Goal: Task Accomplishment & Management: Use online tool/utility

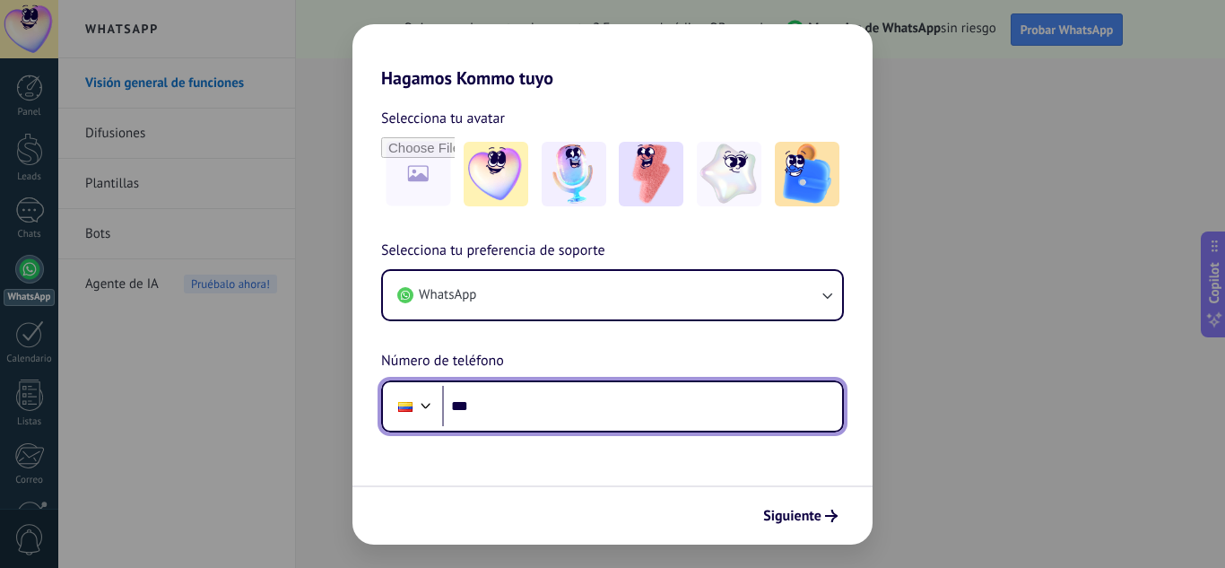
click at [525, 409] on input "***" at bounding box center [642, 406] width 400 height 41
type input "**********"
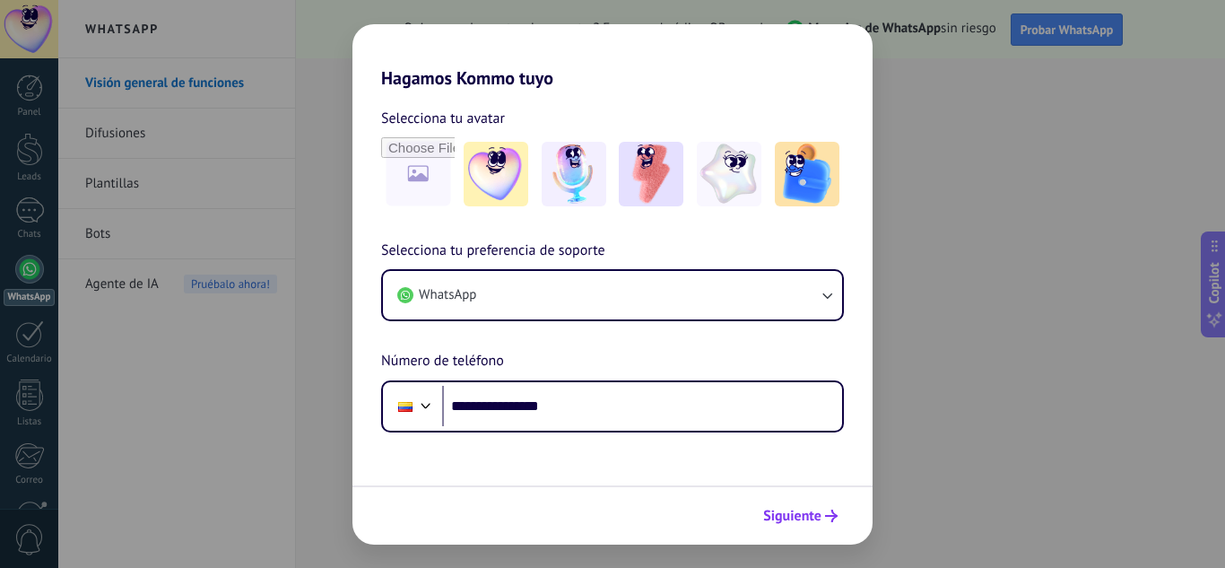
click at [809, 515] on span "Siguiente" at bounding box center [792, 515] width 58 height 13
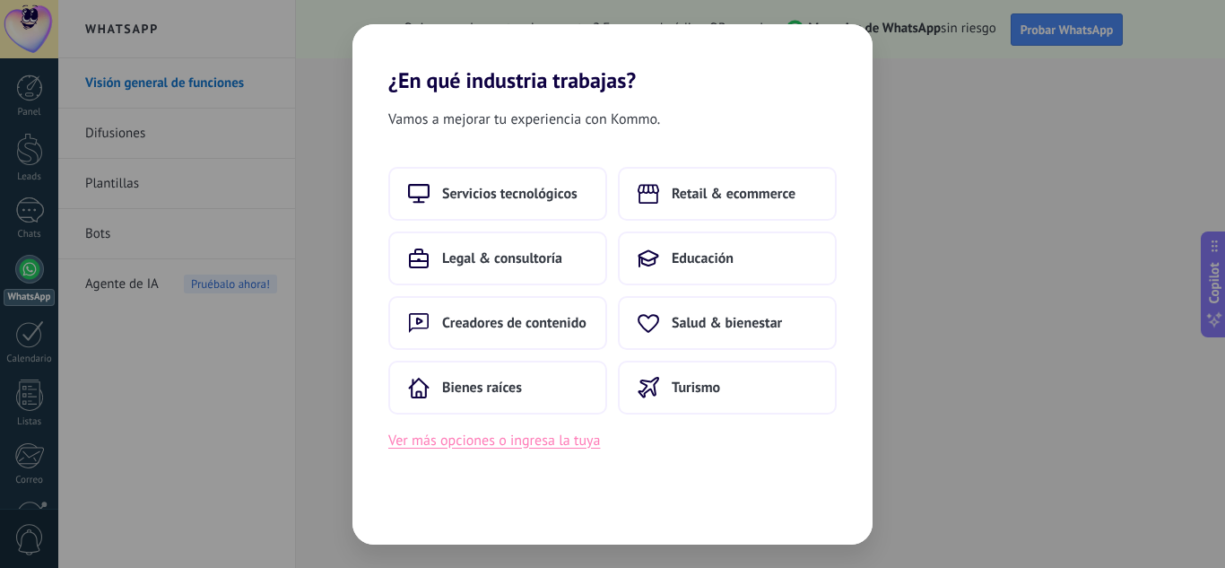
click at [506, 442] on button "Ver más opciones o ingresa la tuya" at bounding box center [494, 440] width 212 height 23
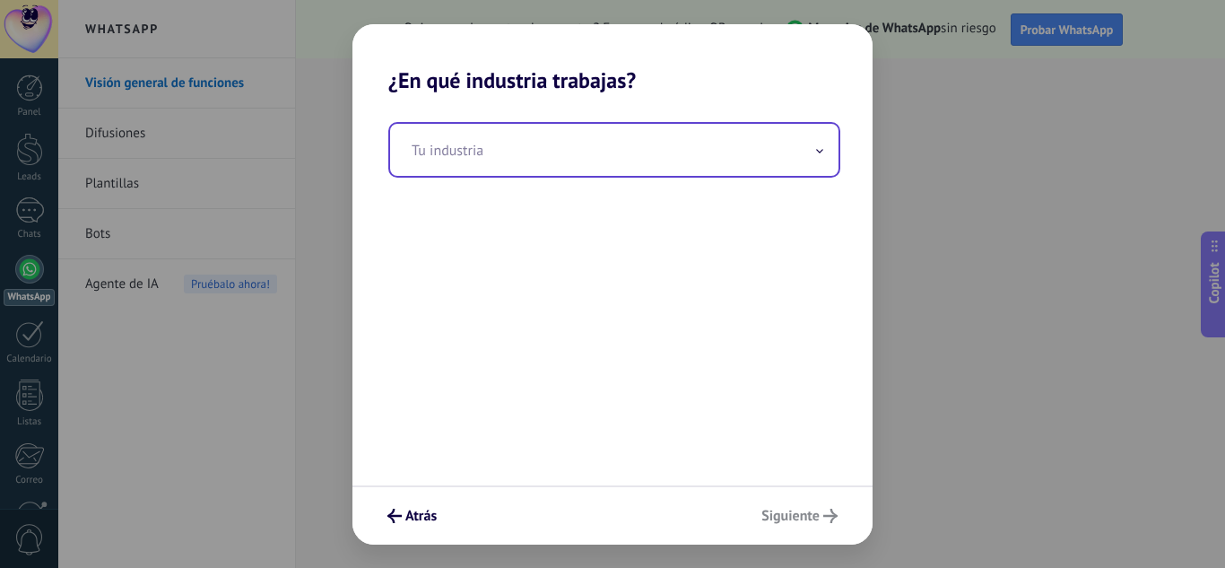
click at [509, 159] on input "text" at bounding box center [614, 150] width 448 height 52
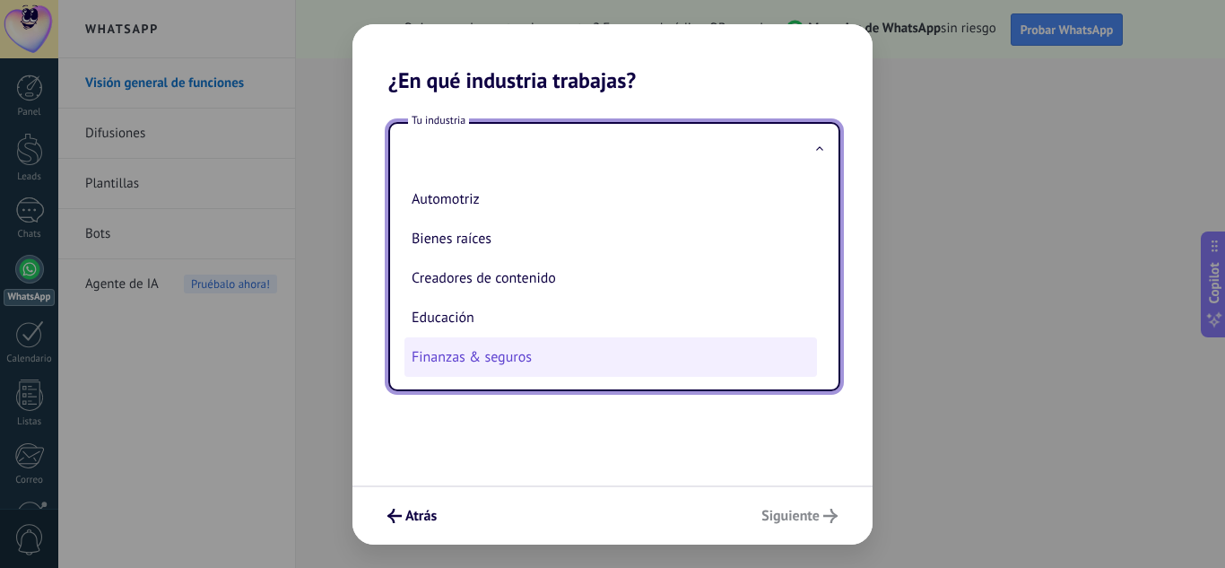
click at [530, 355] on li "Finanzas & seguros" at bounding box center [611, 356] width 413 height 39
type input "**********"
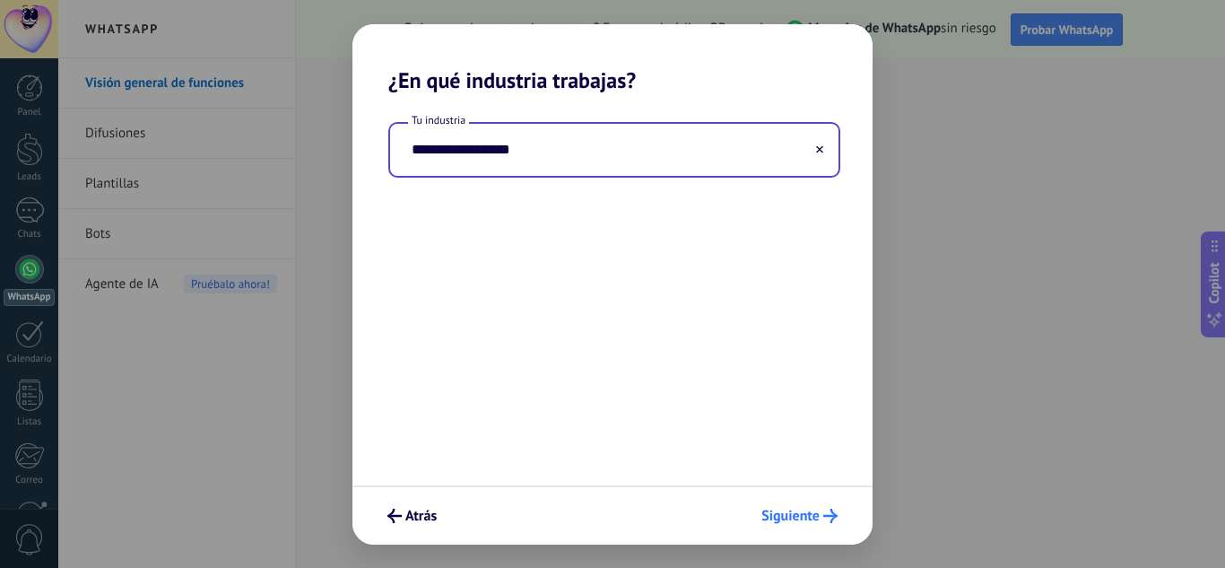
click at [786, 515] on span "Siguiente" at bounding box center [791, 515] width 58 height 13
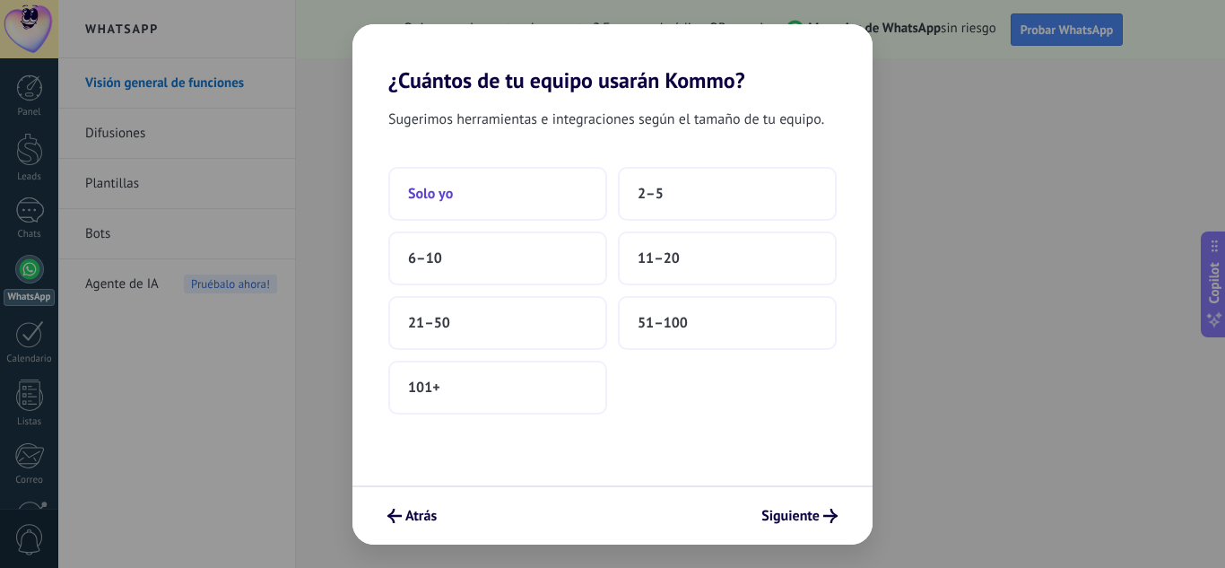
click at [496, 194] on button "Solo yo" at bounding box center [497, 194] width 219 height 54
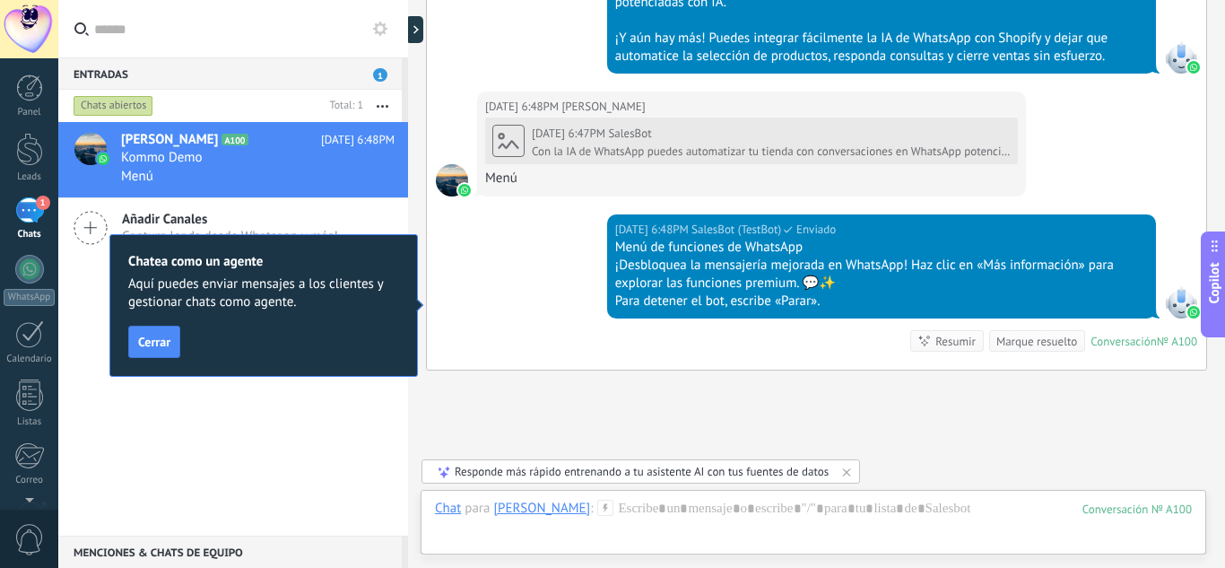
scroll to position [1520, 0]
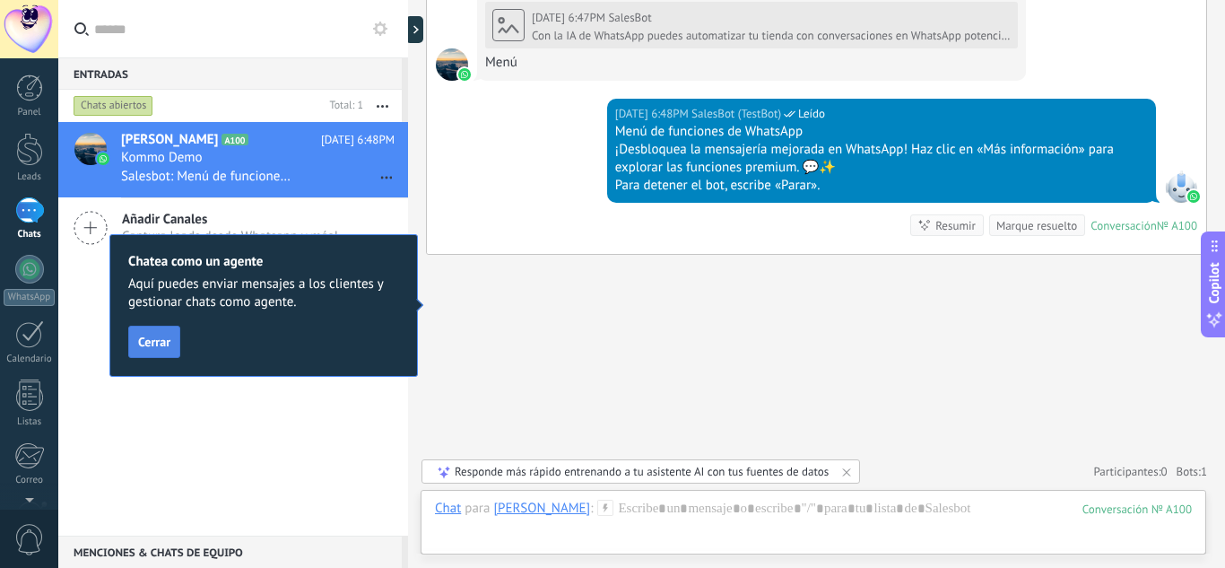
click at [153, 348] on span "Cerrar" at bounding box center [154, 341] width 32 height 13
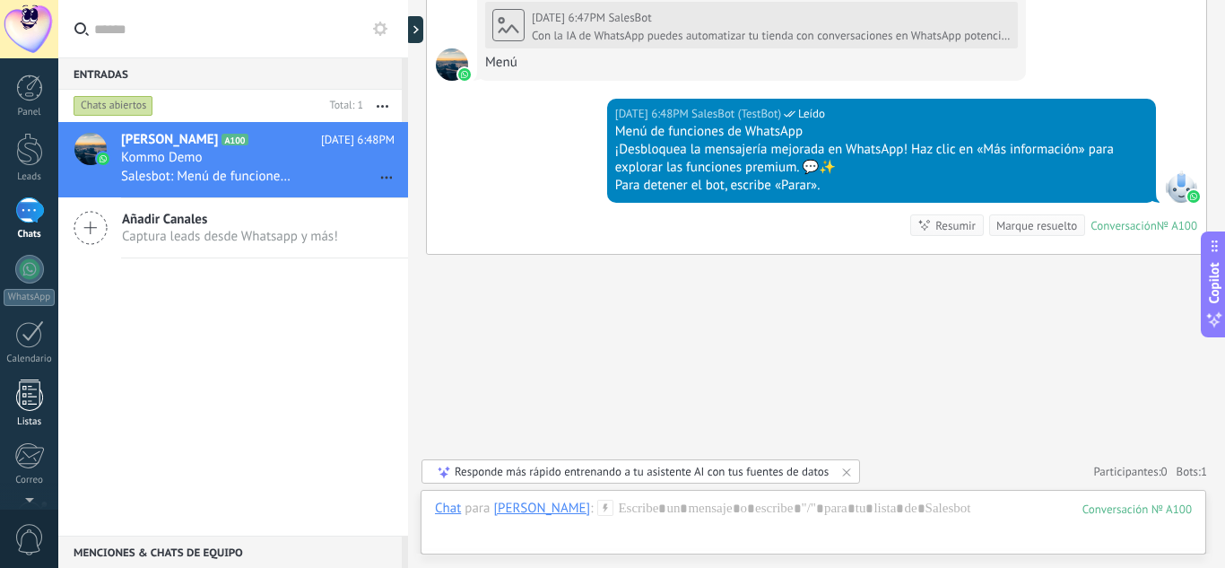
click at [30, 401] on div at bounding box center [29, 394] width 27 height 31
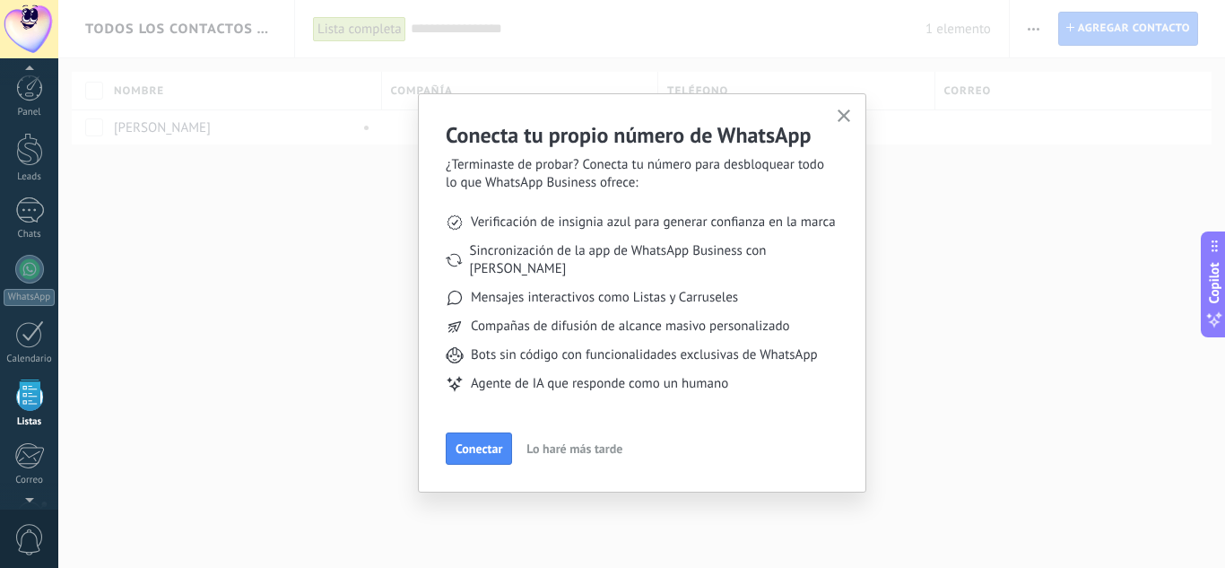
scroll to position [111, 0]
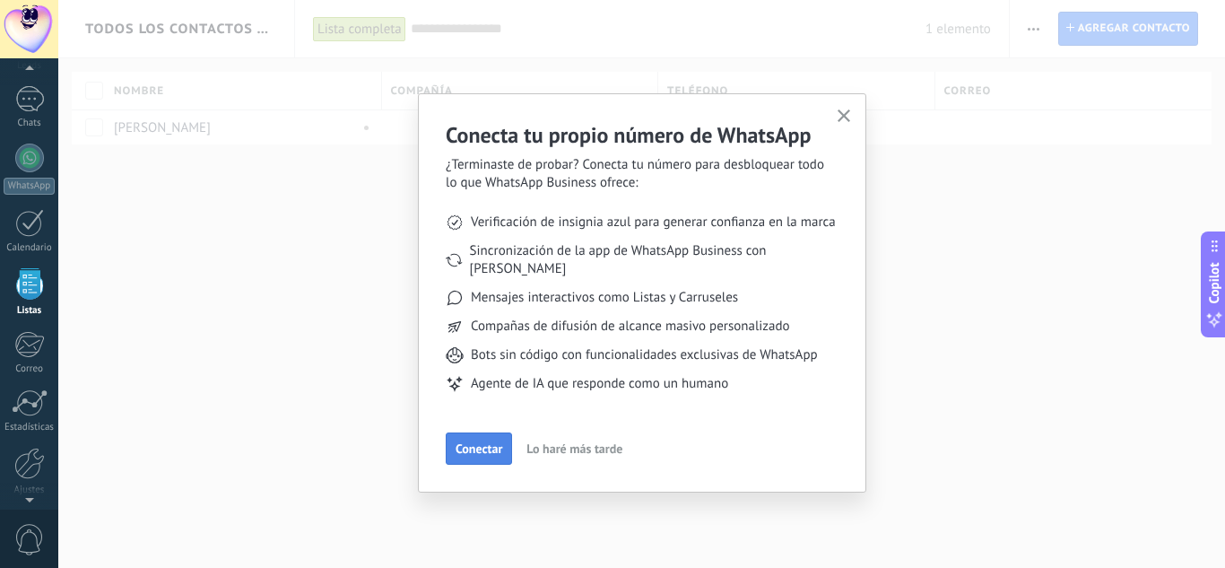
click at [492, 440] on button "Conectar" at bounding box center [479, 448] width 66 height 32
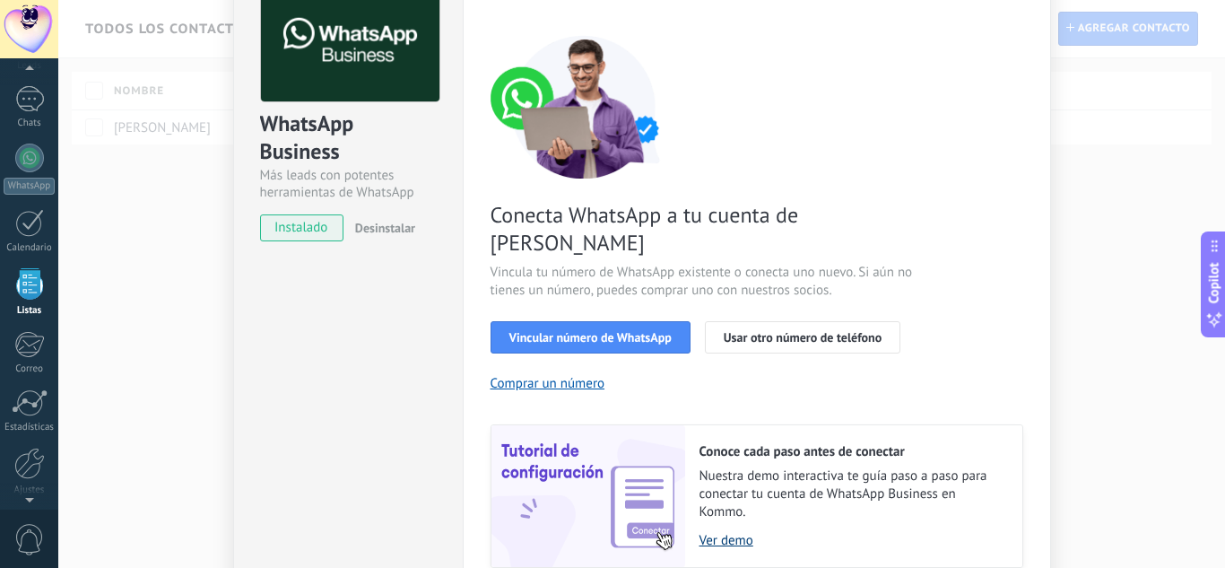
scroll to position [229, 0]
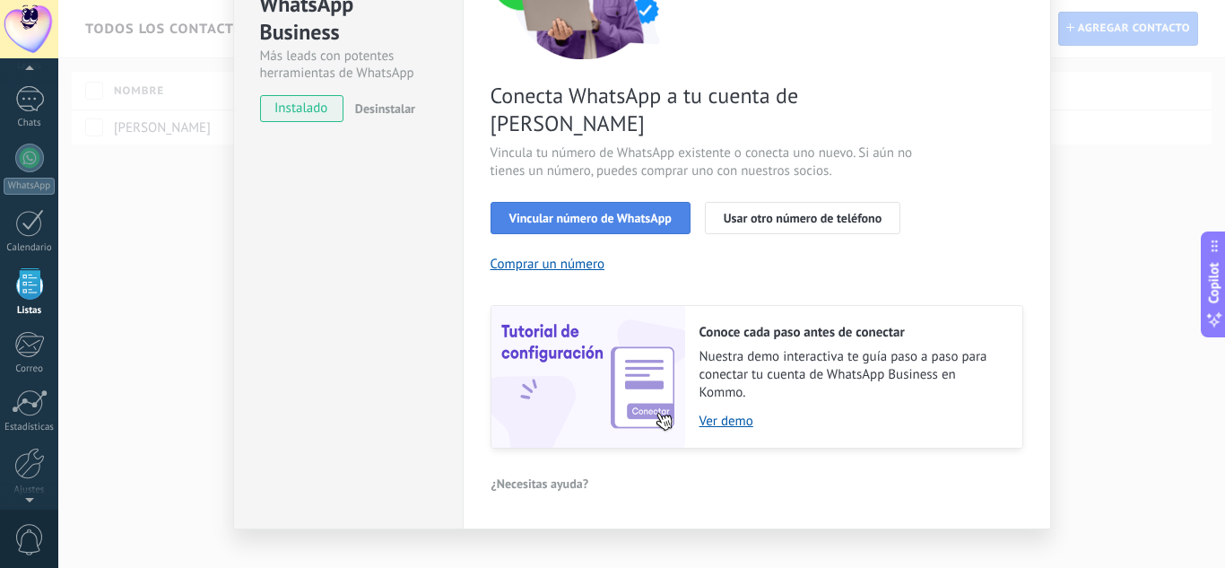
click at [578, 212] on span "Vincular número de WhatsApp" at bounding box center [590, 218] width 162 height 13
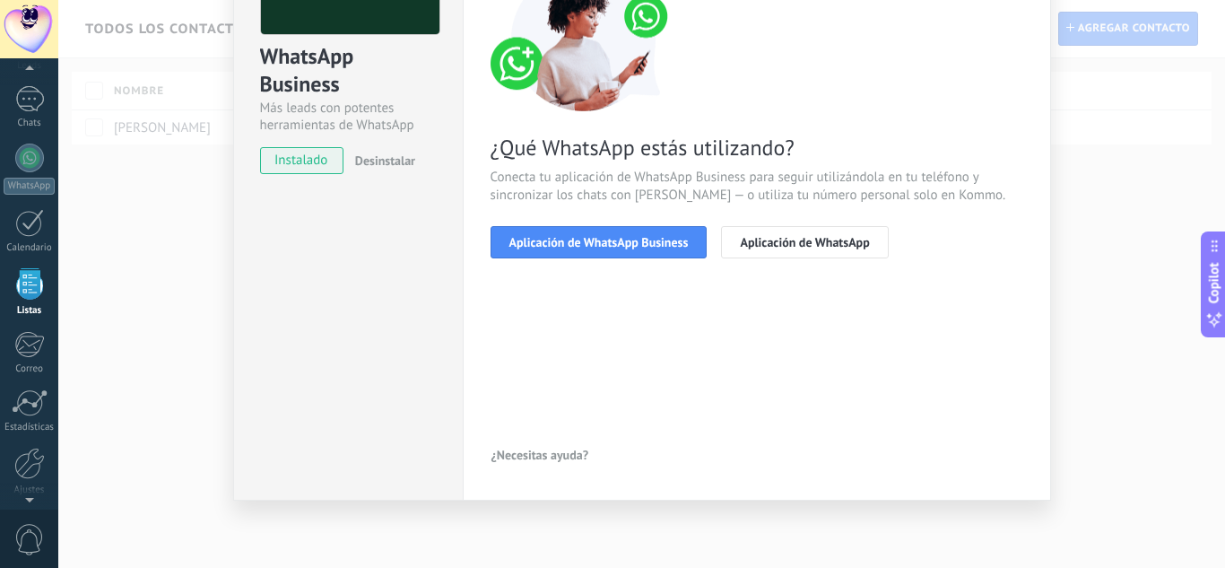
scroll to position [177, 0]
click at [583, 237] on span "Aplicación de WhatsApp Business" at bounding box center [598, 242] width 179 height 13
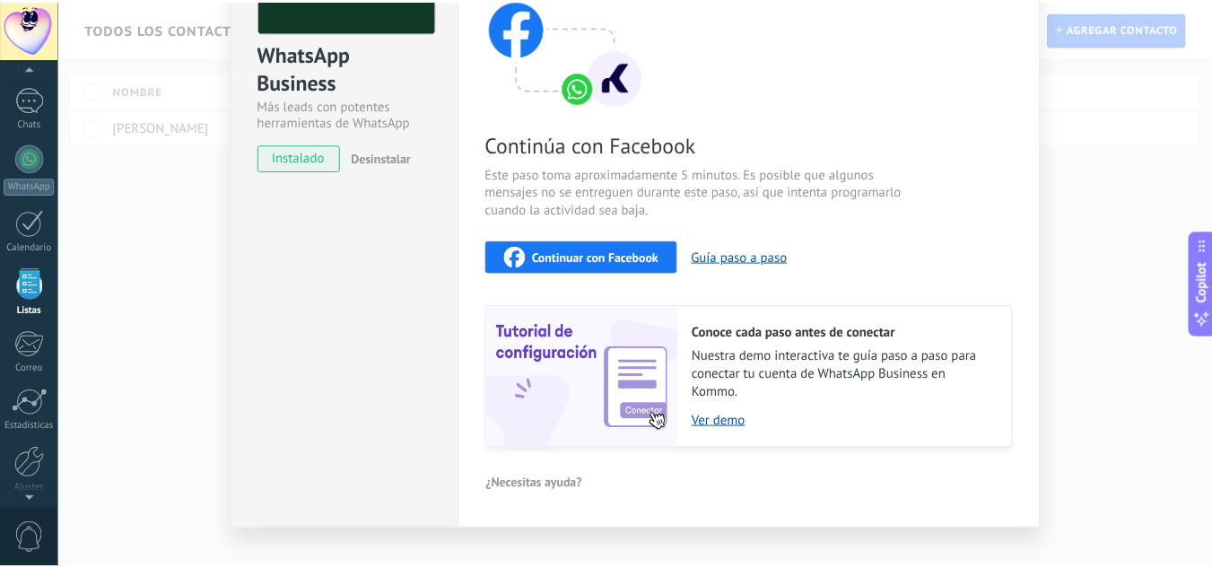
scroll to position [0, 0]
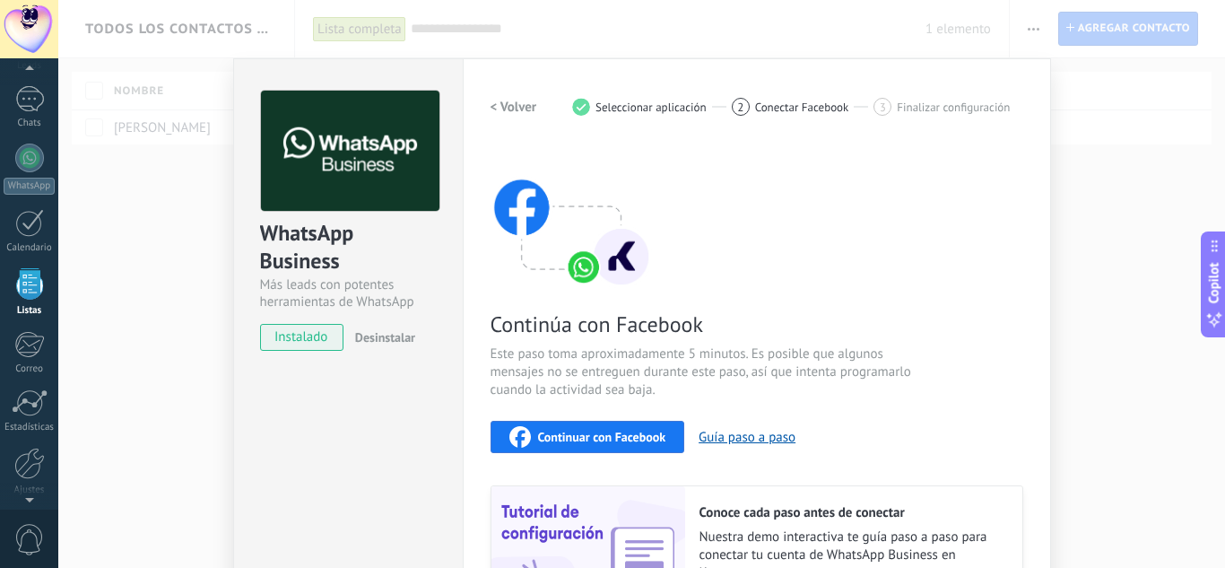
click at [164, 239] on div "WhatsApp Business Más leads con potentes herramientas de WhatsApp instalado Des…" at bounding box center [641, 284] width 1167 height 568
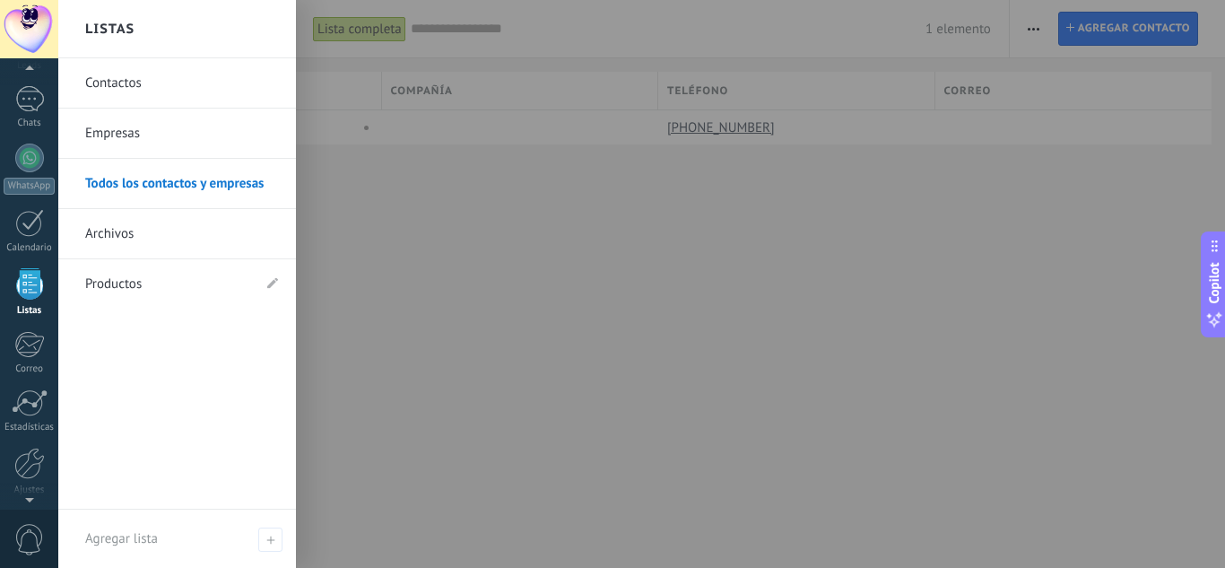
click at [136, 231] on link "Archivos" at bounding box center [181, 234] width 193 height 50
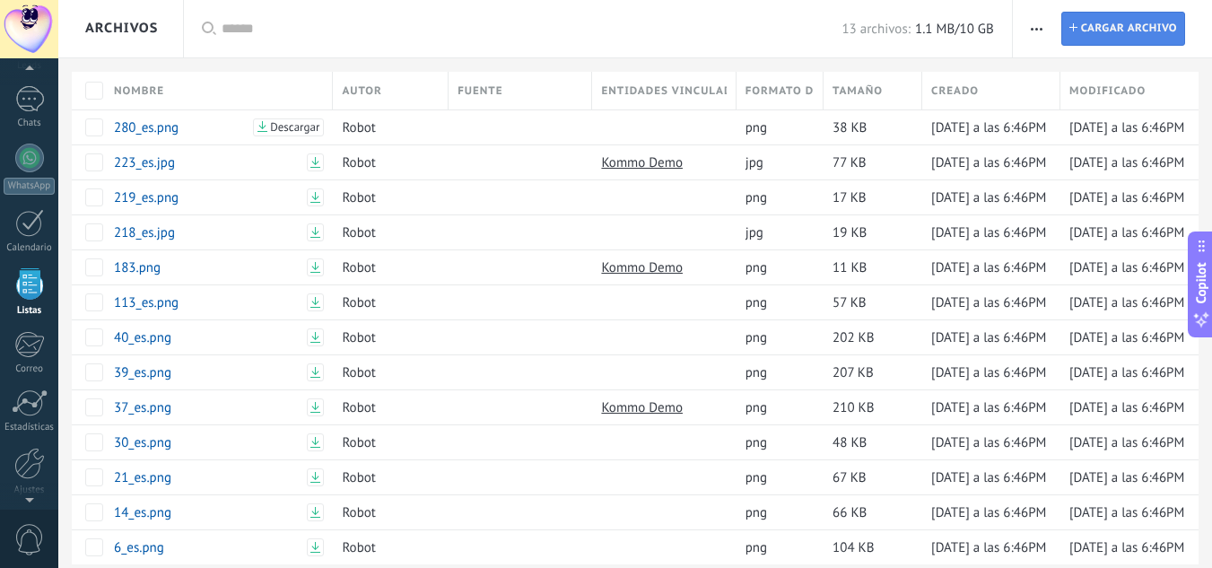
click at [1156, 29] on span "Cargar archivo" at bounding box center [1129, 29] width 96 height 32
click at [0, 0] on input "Archivo Cargar archivo" at bounding box center [0, 0] width 0 height 0
click at [1149, 30] on span "Cargar archivo" at bounding box center [1129, 29] width 96 height 32
click at [0, 0] on input "Archivo Cargar archivo" at bounding box center [0, 0] width 0 height 0
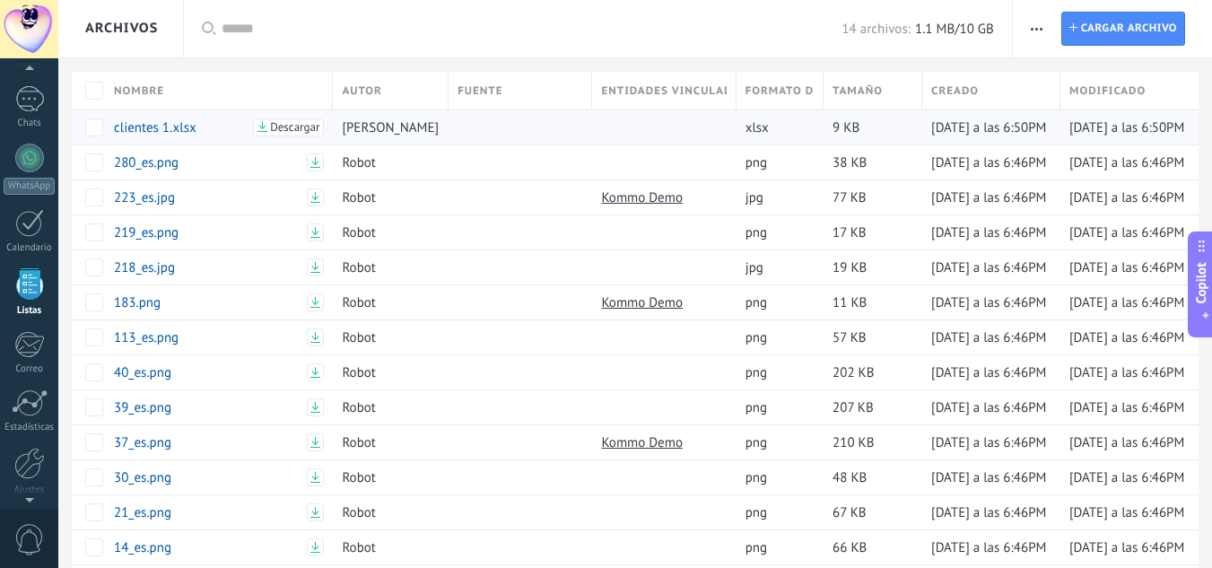
click at [478, 125] on div at bounding box center [515, 127] width 135 height 34
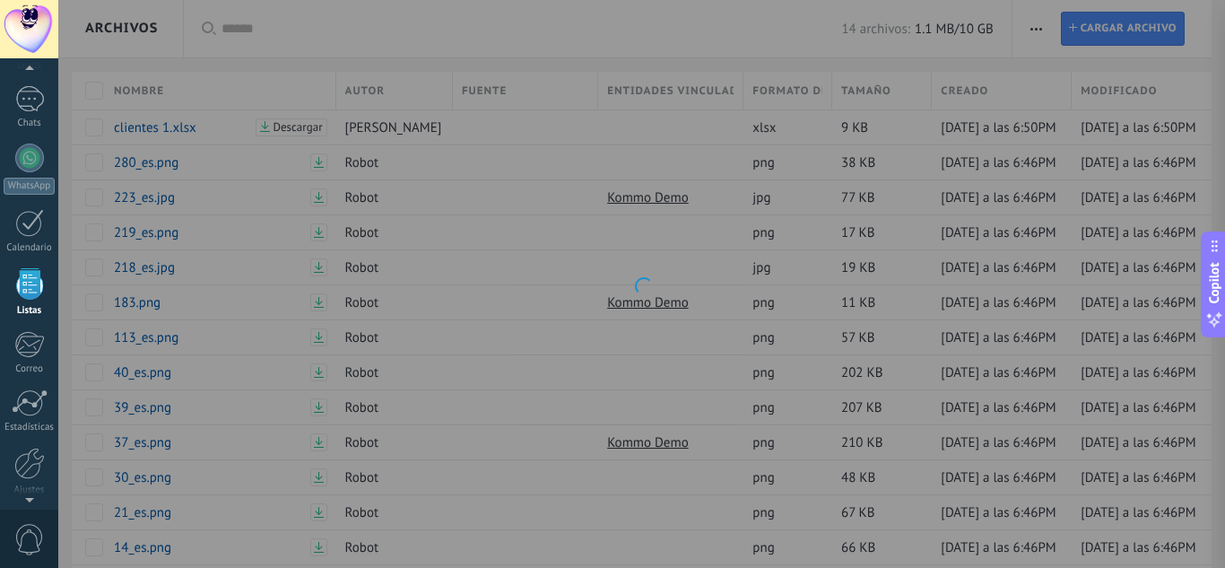
type textarea "**********"
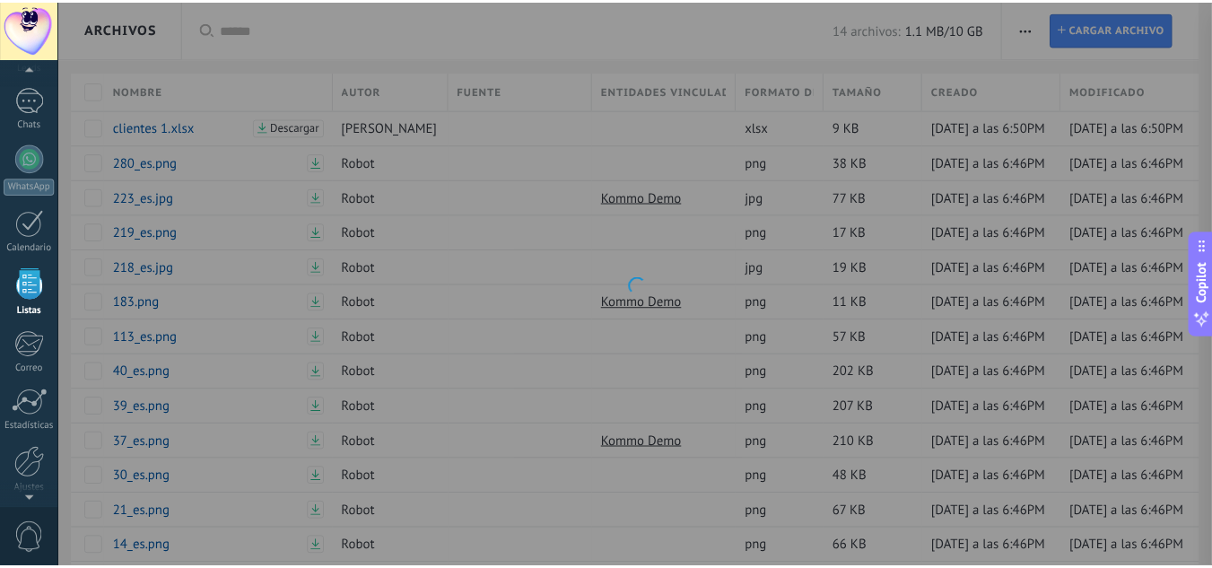
scroll to position [27, 0]
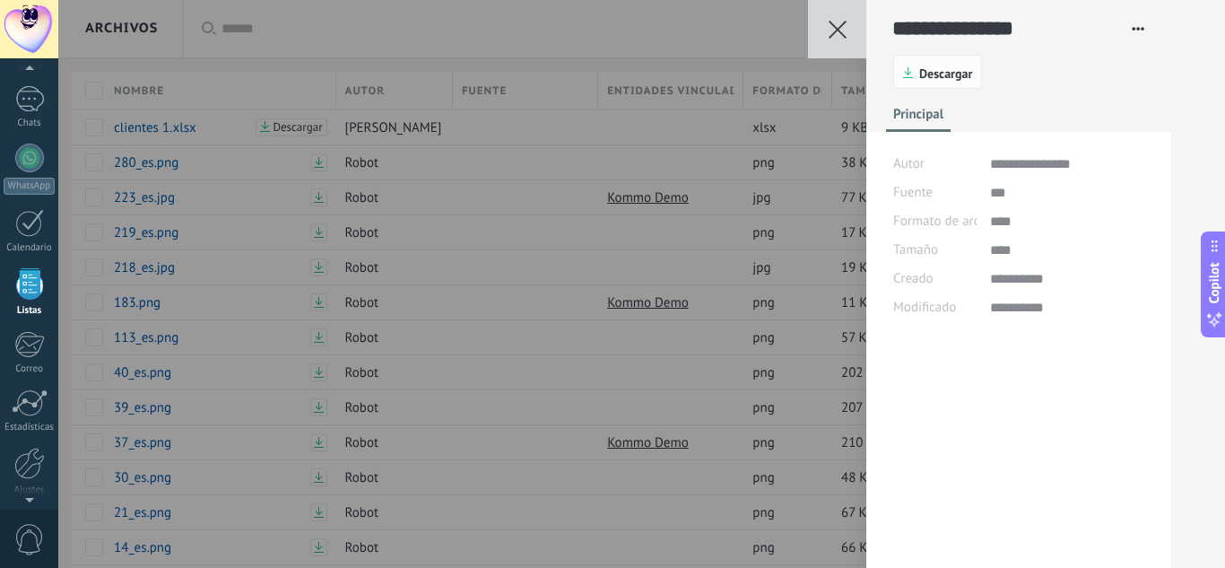
click at [950, 65] on button "Descargar" at bounding box center [937, 72] width 89 height 34
click at [712, 220] on div "**********" at bounding box center [641, 284] width 1167 height 568
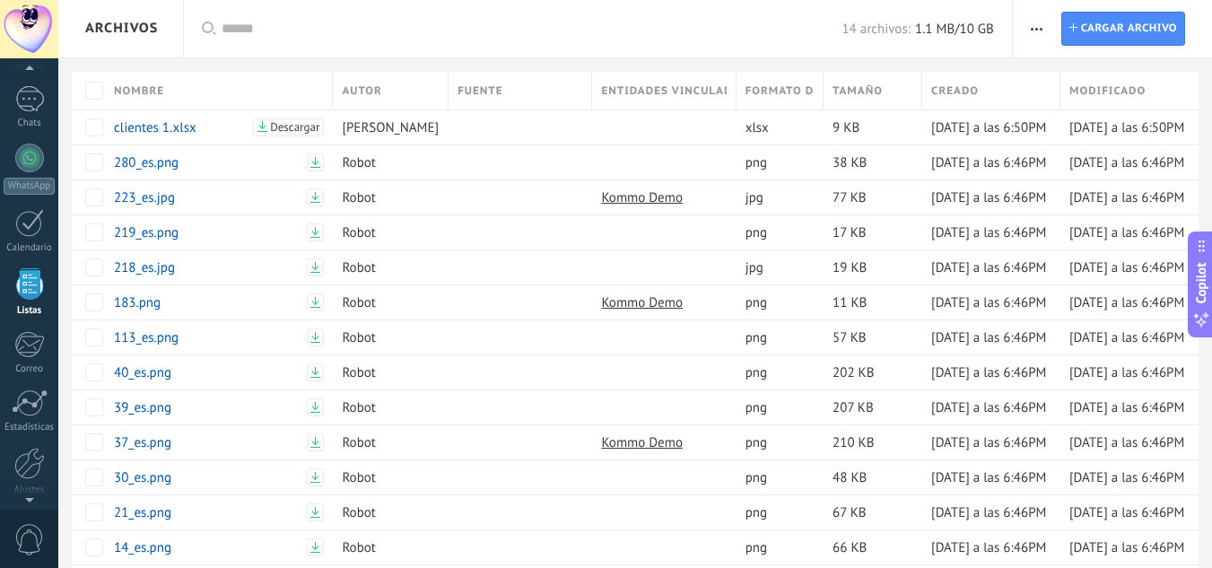
click at [744, 74] on div "Formato de archivo" at bounding box center [779, 91] width 86 height 38
click at [833, 30] on div at bounding box center [606, 29] width 1212 height 58
click at [1137, 30] on span "Cargar archivo" at bounding box center [1129, 29] width 96 height 32
click at [0, 0] on input "Archivo Cargar archivo" at bounding box center [0, 0] width 0 height 0
click at [38, 147] on div at bounding box center [29, 158] width 29 height 29
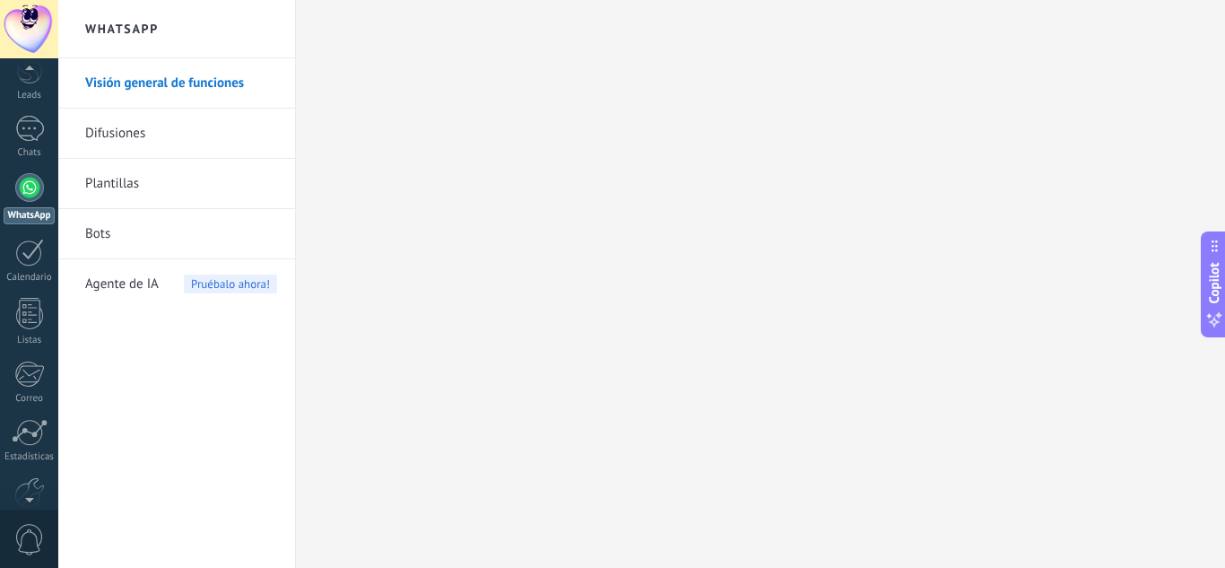
scroll to position [178, 0]
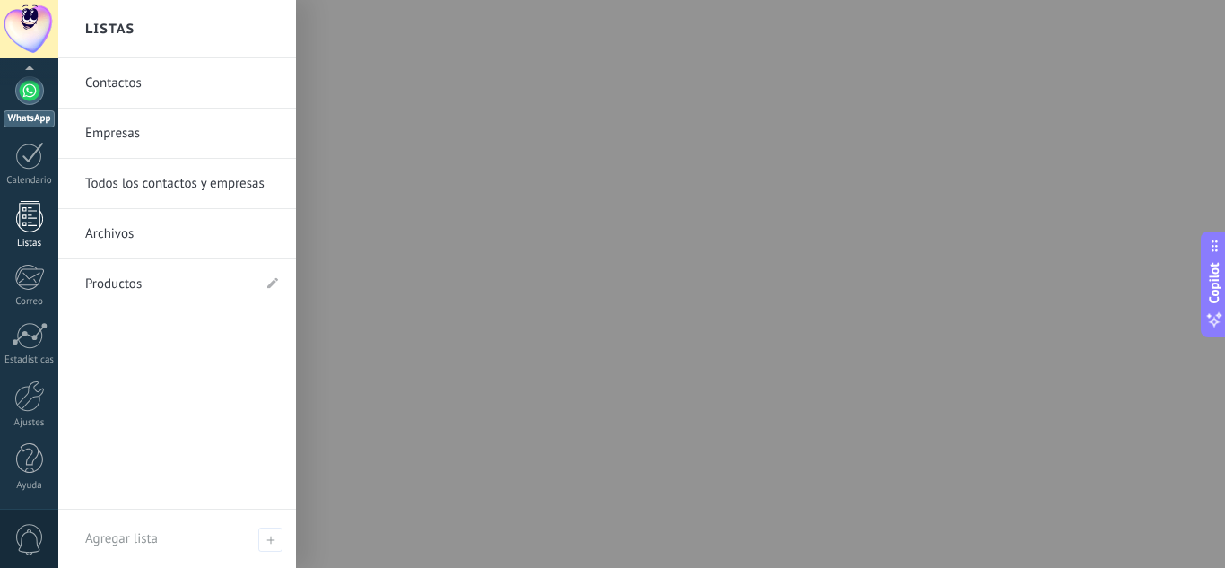
click at [25, 236] on link "Listas" at bounding box center [29, 225] width 58 height 48
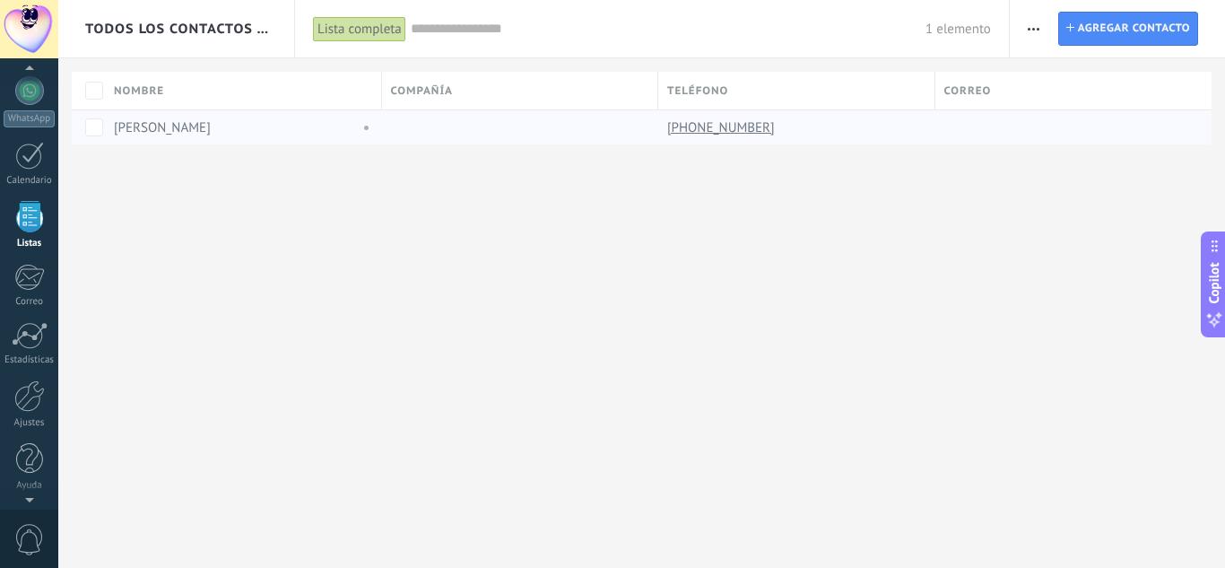
scroll to position [111, 0]
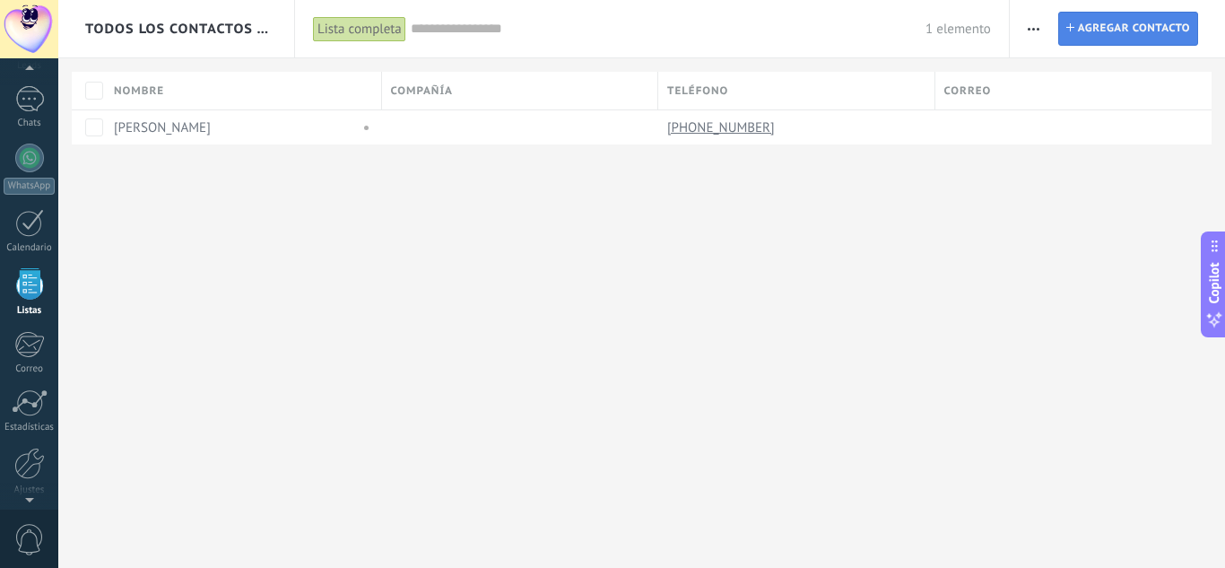
click at [1137, 22] on span "Agregar contacto" at bounding box center [1134, 29] width 112 height 32
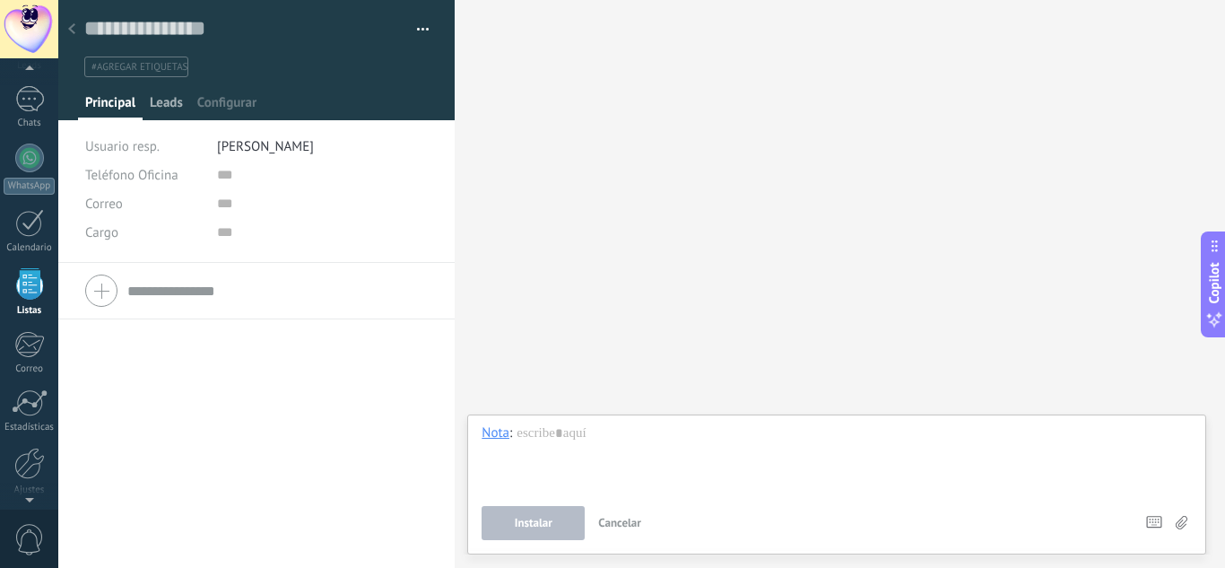
click at [158, 100] on span "Leads" at bounding box center [166, 107] width 33 height 26
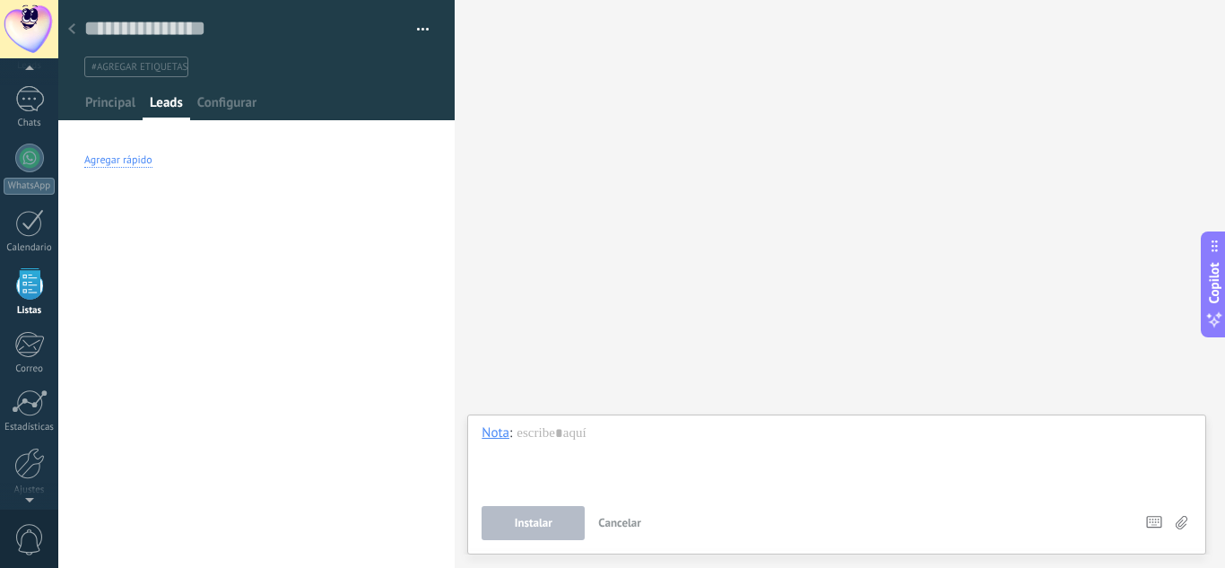
click at [131, 160] on div "Agregar rápido" at bounding box center [118, 160] width 68 height 14
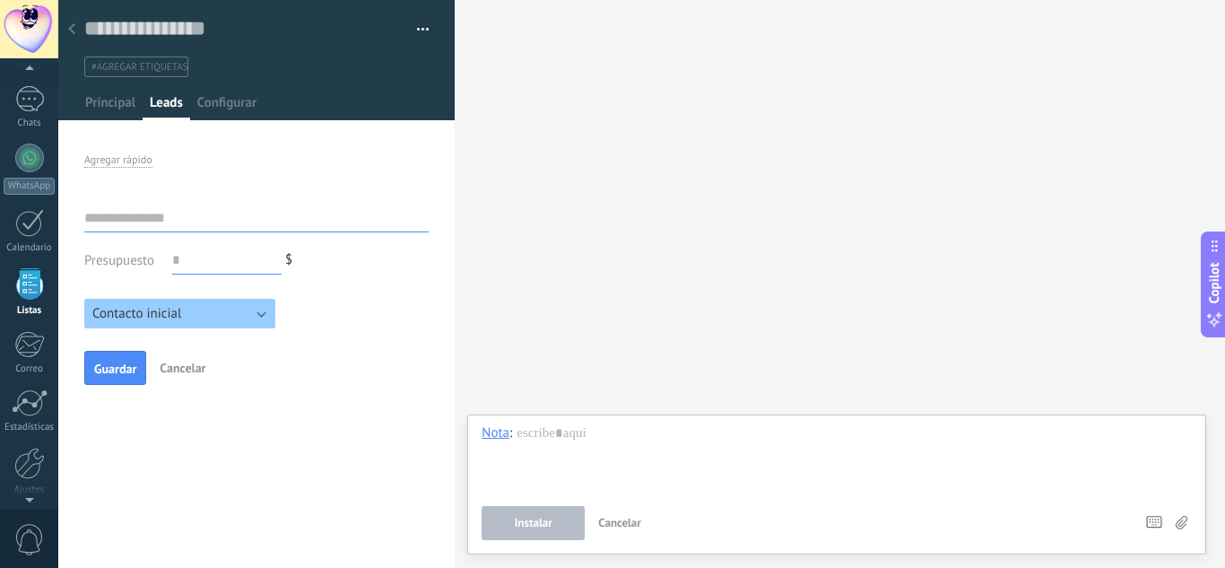
click at [212, 320] on button "Contacto inicial" at bounding box center [179, 314] width 191 height 30
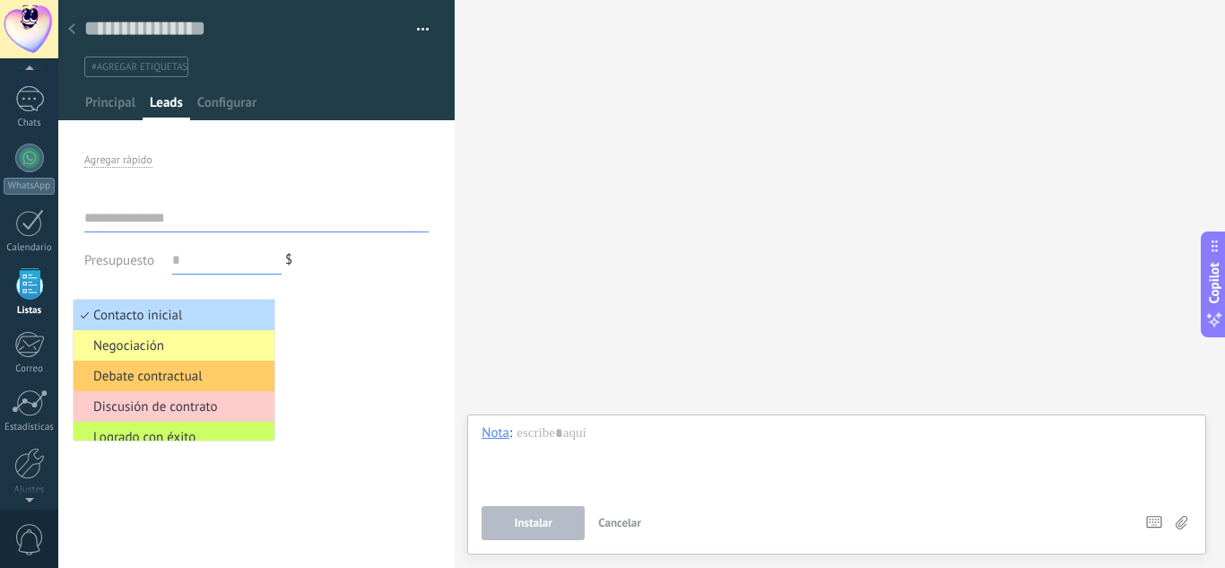
click at [194, 307] on span "Contacto inicial" at bounding box center [172, 315] width 196 height 17
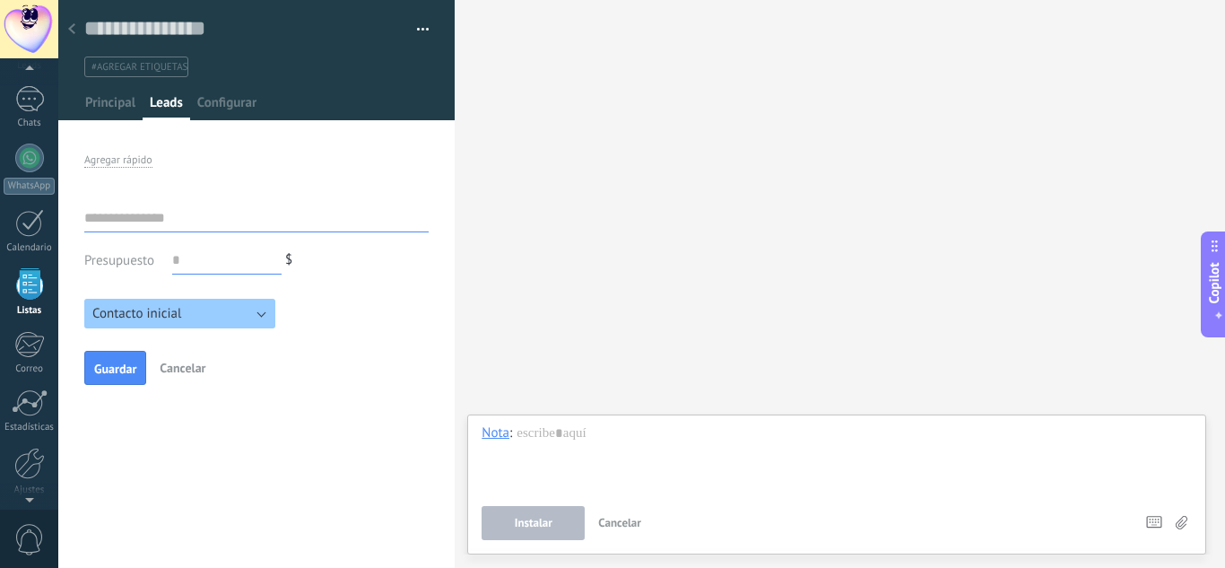
click at [140, 208] on input "text" at bounding box center [256, 218] width 344 height 29
click at [535, 113] on div "Buscar Carga más Participantes:" at bounding box center [840, 284] width 770 height 568
click at [213, 219] on input "text" at bounding box center [256, 218] width 344 height 29
type input "******"
click at [208, 265] on input "text" at bounding box center [226, 260] width 109 height 29
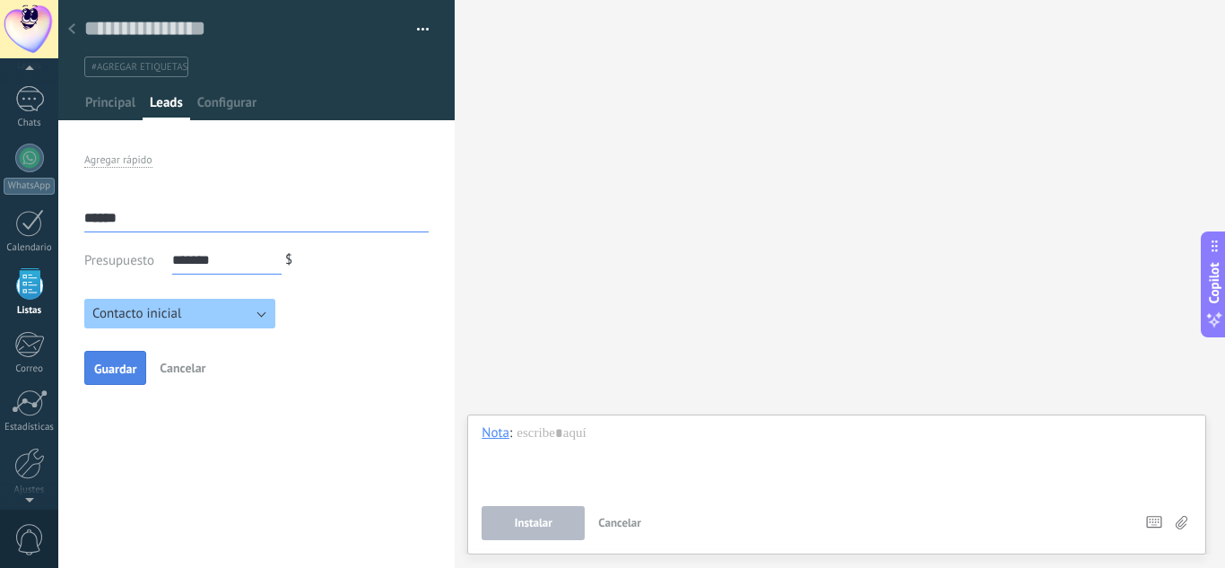
type input "*******"
click at [99, 379] on button "Guardar" at bounding box center [115, 368] width 62 height 34
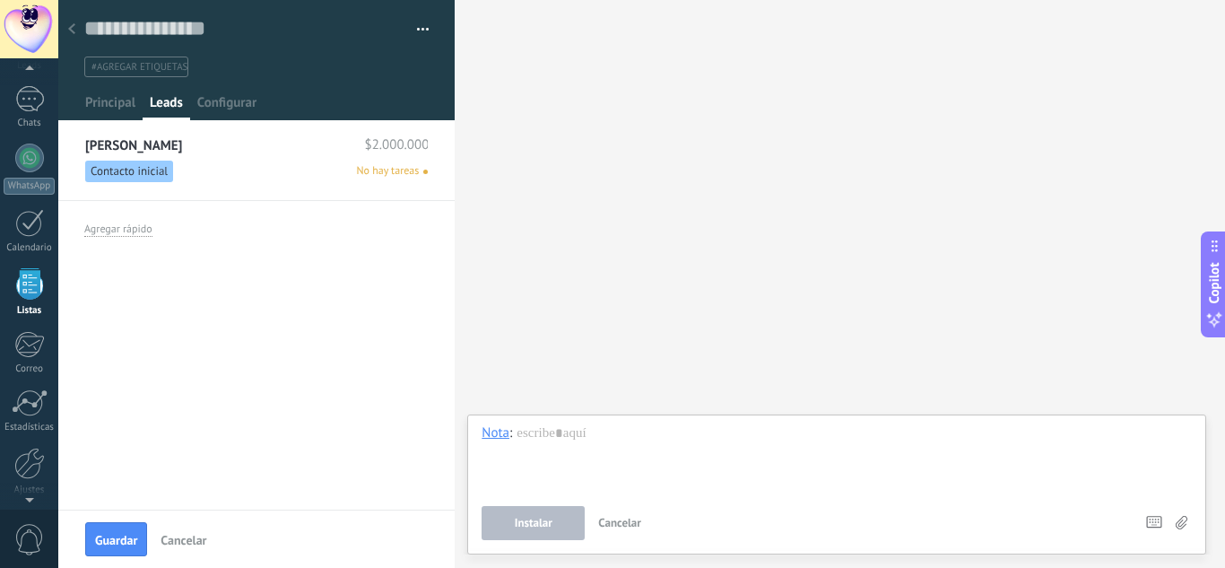
click at [397, 172] on span "No hay tareas" at bounding box center [388, 171] width 63 height 16
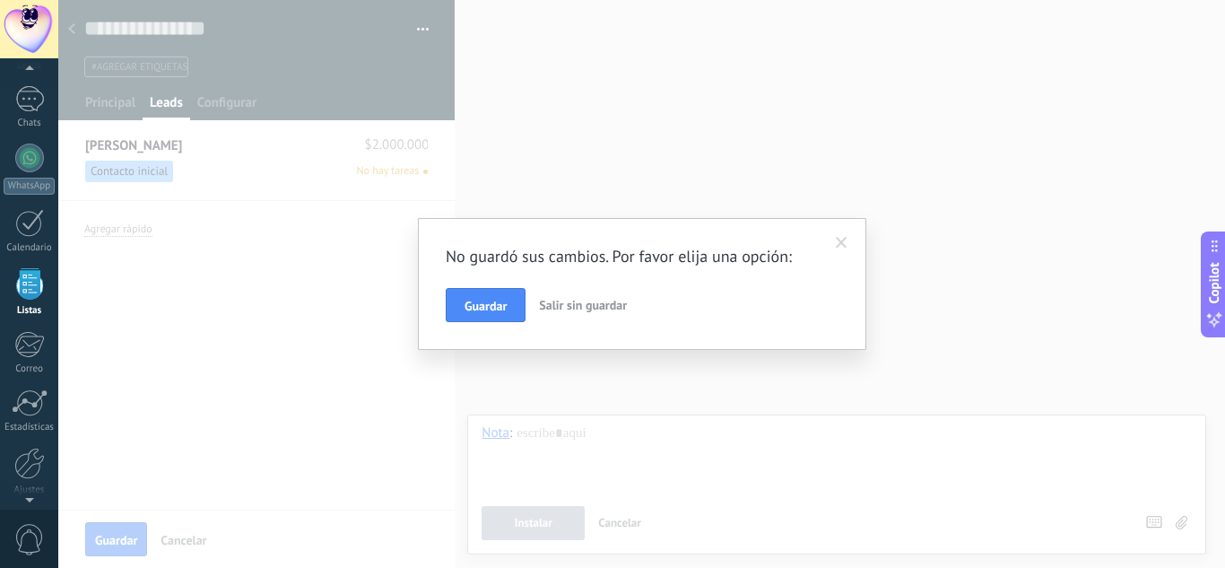
click at [571, 309] on span "Salir sin guardar" at bounding box center [583, 305] width 88 height 16
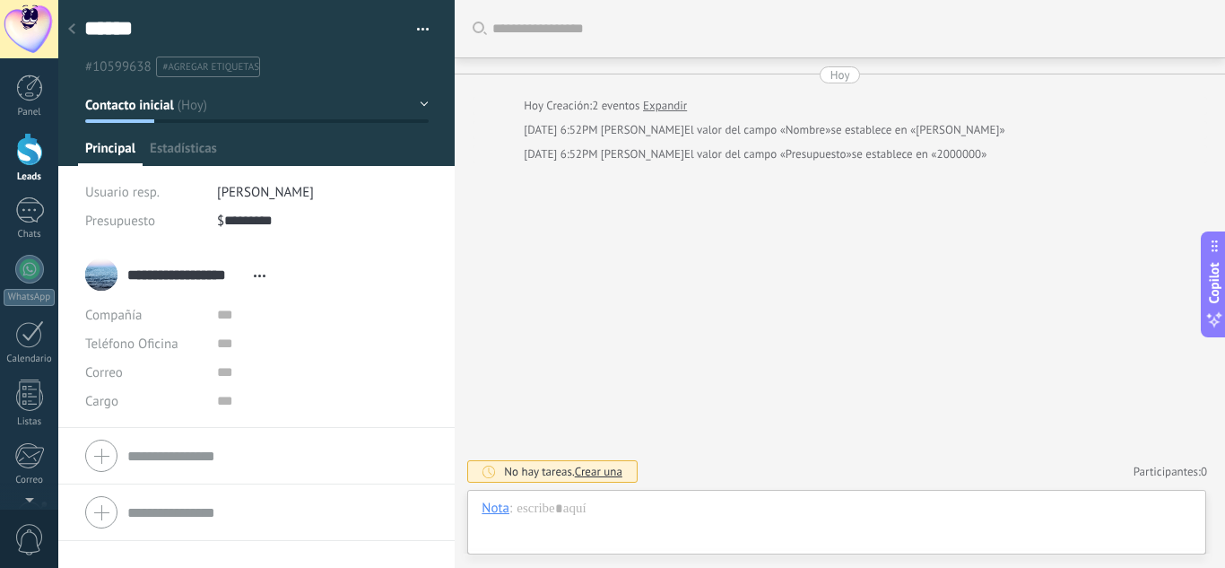
scroll to position [27, 0]
click at [214, 148] on span "Estadísticas" at bounding box center [182, 153] width 65 height 26
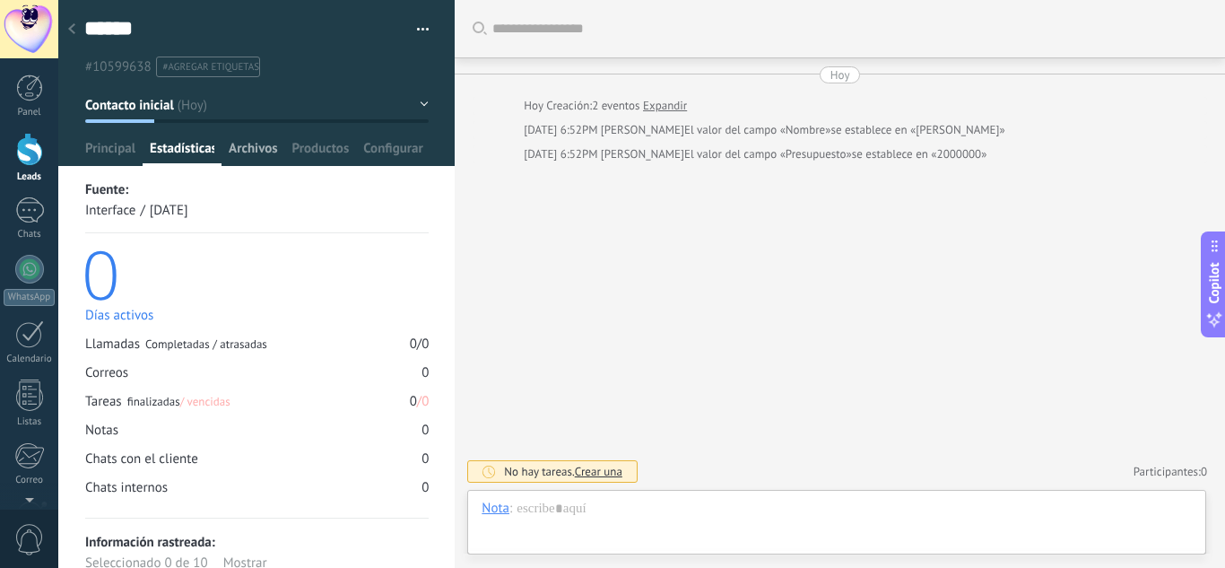
click at [241, 142] on span "Archivos" at bounding box center [253, 153] width 48 height 26
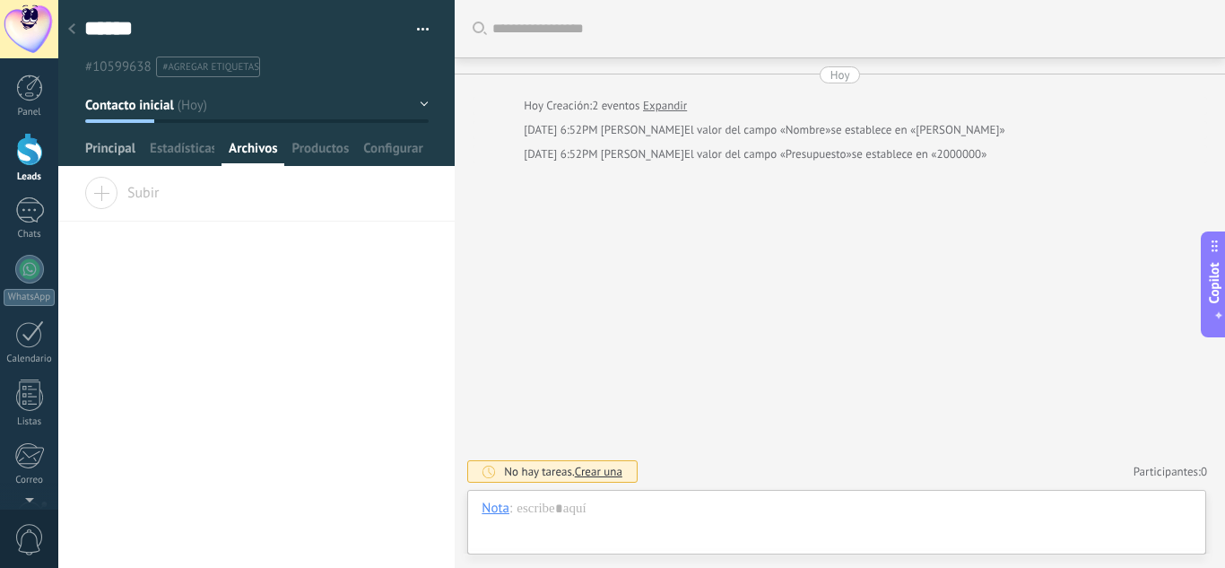
click at [133, 147] on span "Principal" at bounding box center [110, 153] width 50 height 26
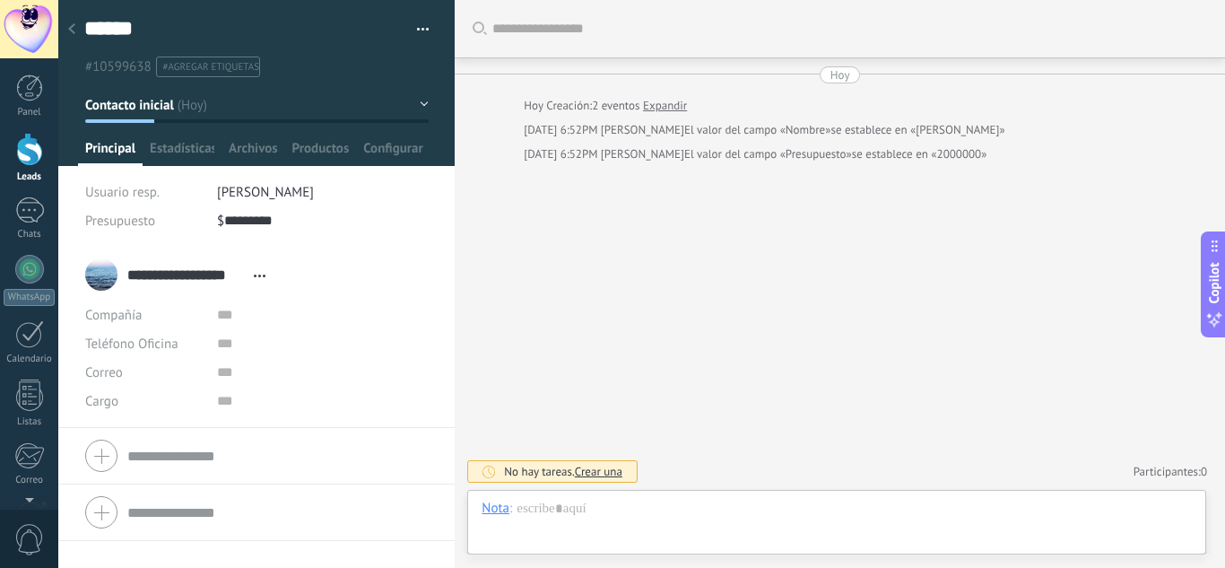
click at [91, 456] on div at bounding box center [256, 455] width 343 height 45
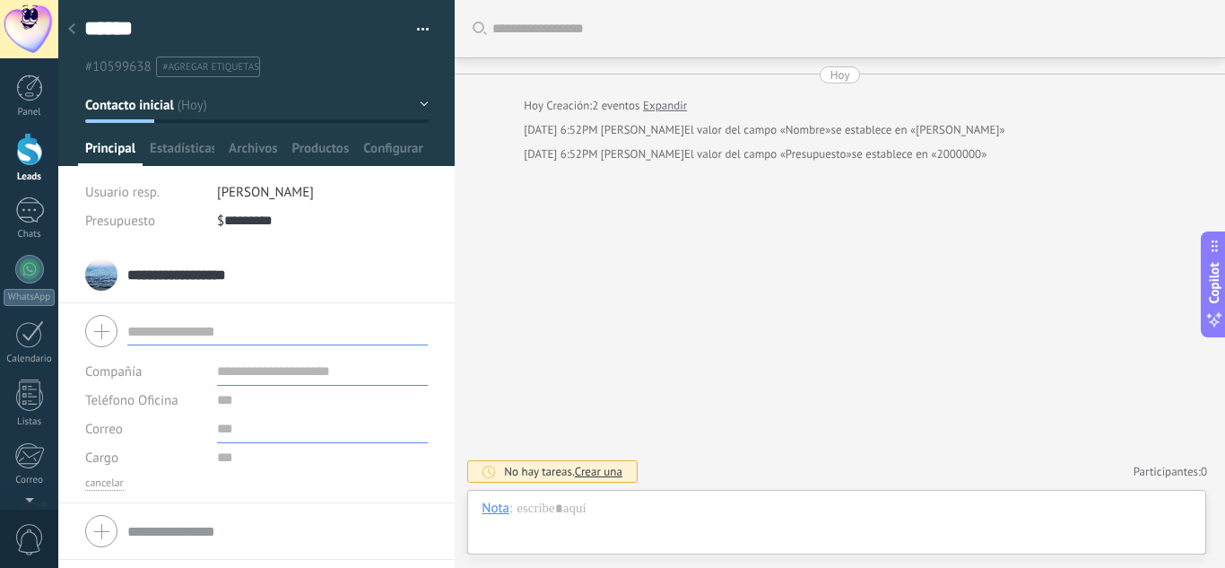
click at [217, 416] on input "text" at bounding box center [323, 428] width 212 height 29
click at [217, 381] on input "text" at bounding box center [323, 371] width 212 height 29
click at [425, 27] on div "****** [PERSON_NAME] Guardar y crear Imprimir Administrar etiquetas Exportar a …" at bounding box center [256, 38] width 397 height 77
click at [416, 27] on button "button" at bounding box center [417, 29] width 26 height 27
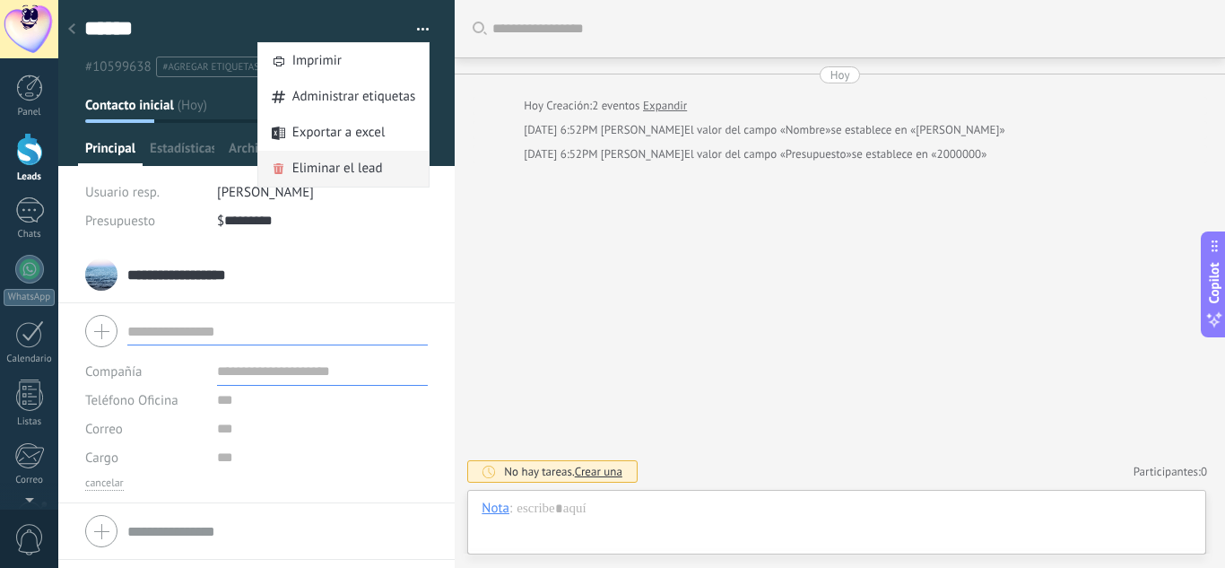
click at [309, 170] on span "Eliminar el lead" at bounding box center [337, 169] width 91 height 36
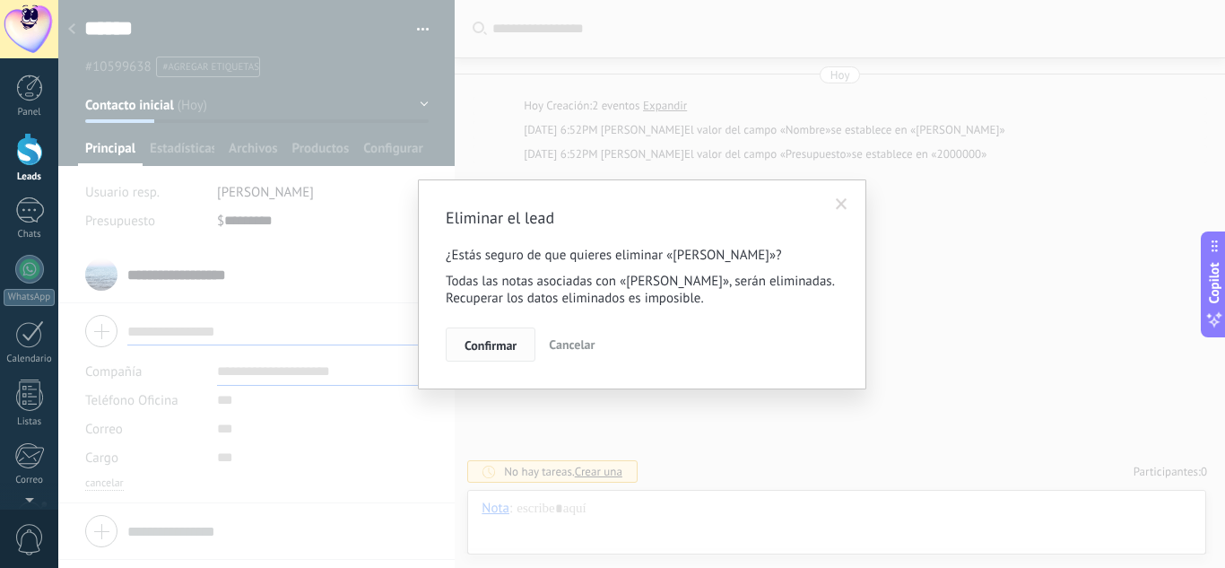
click at [514, 345] on span "Confirmar" at bounding box center [491, 345] width 52 height 13
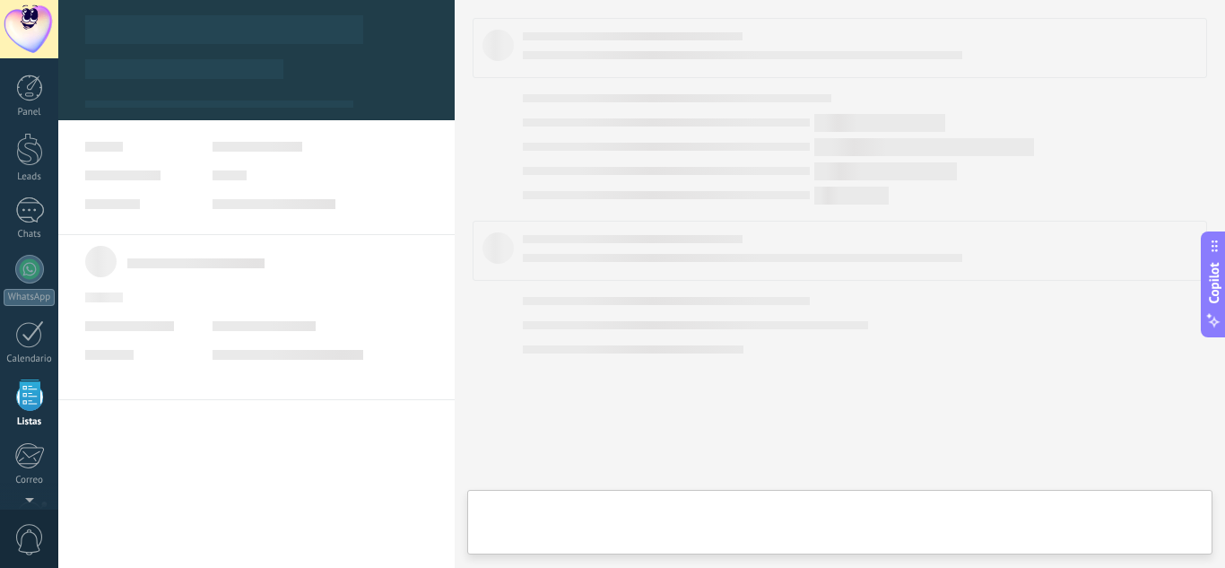
scroll to position [111, 0]
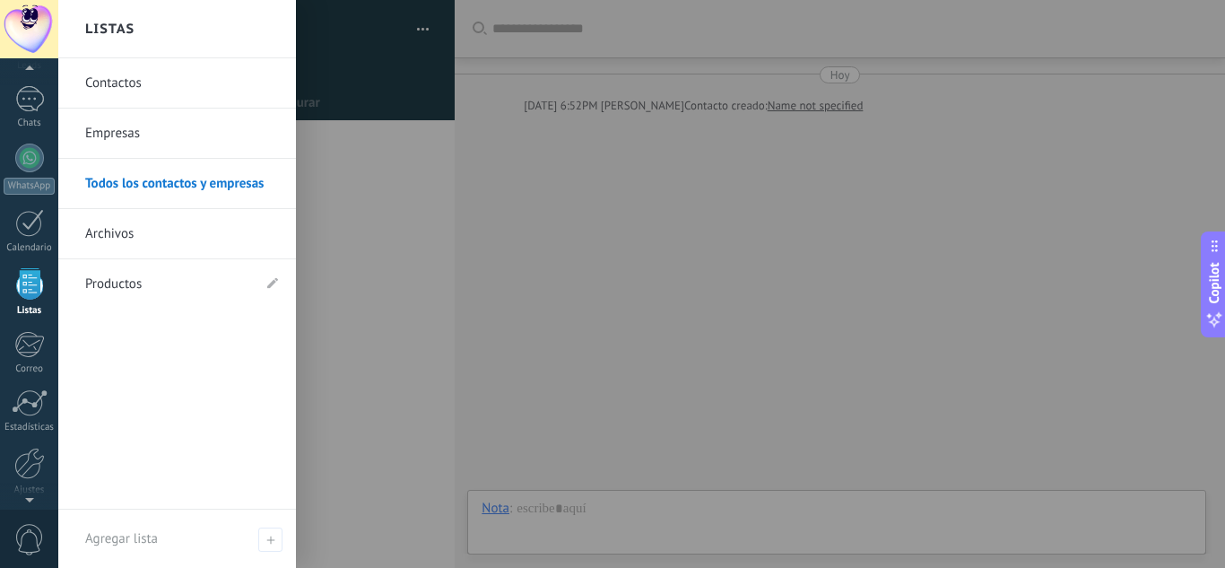
click at [124, 241] on link "Archivos" at bounding box center [181, 234] width 193 height 50
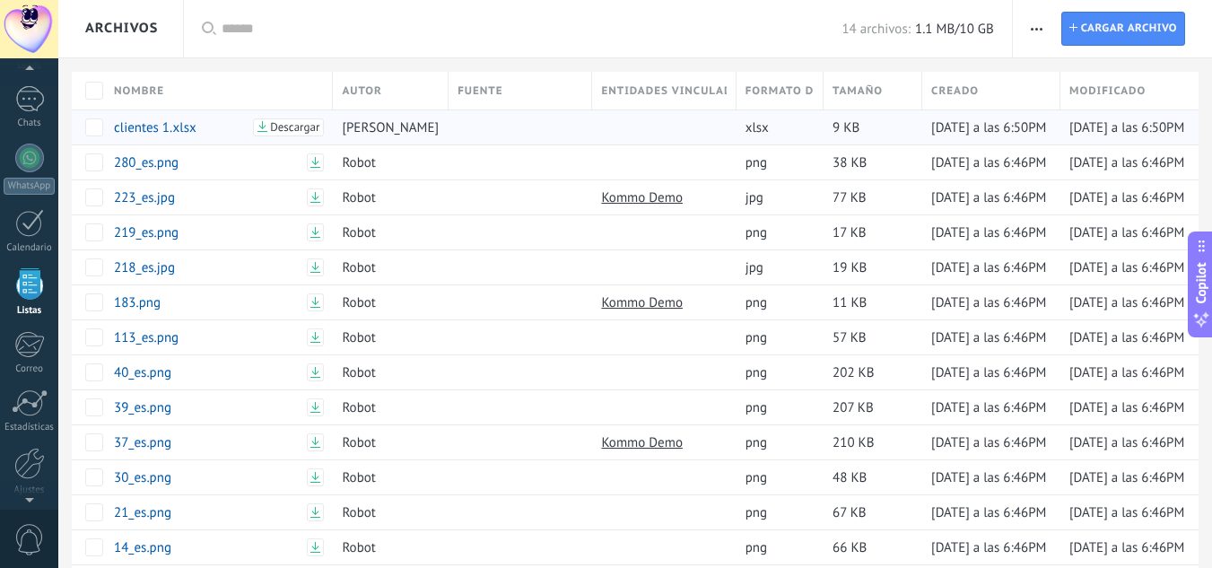
click at [387, 131] on span "[PERSON_NAME]" at bounding box center [390, 127] width 97 height 17
click at [388, 129] on span "[PERSON_NAME]" at bounding box center [390, 127] width 97 height 17
click at [161, 126] on link "clientes 1.xlsx" at bounding box center [181, 127] width 134 height 17
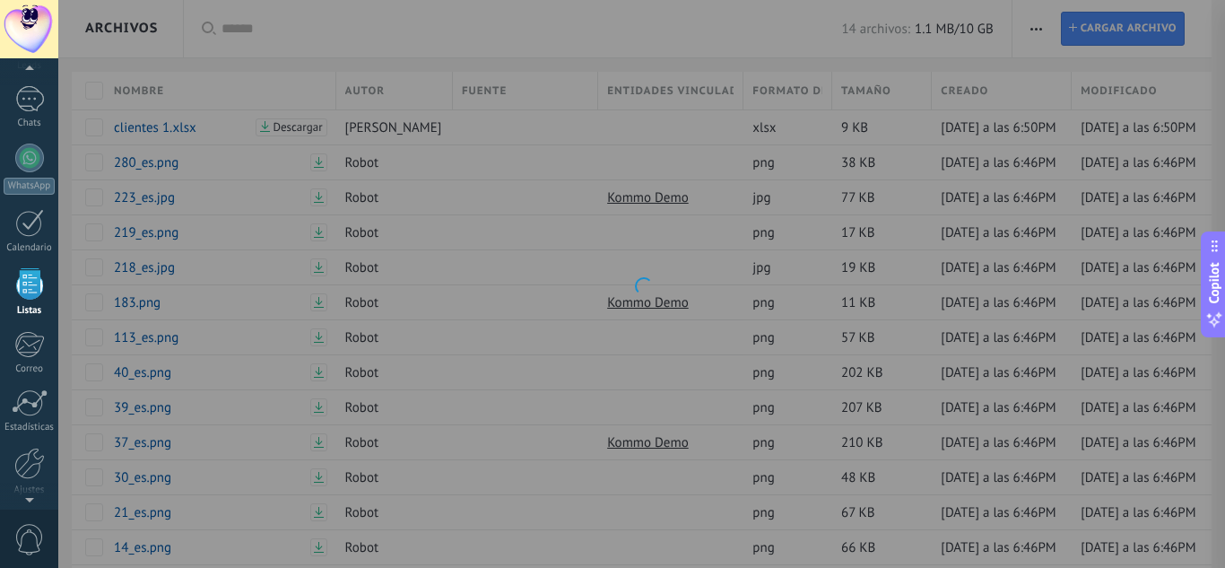
type textarea "**********"
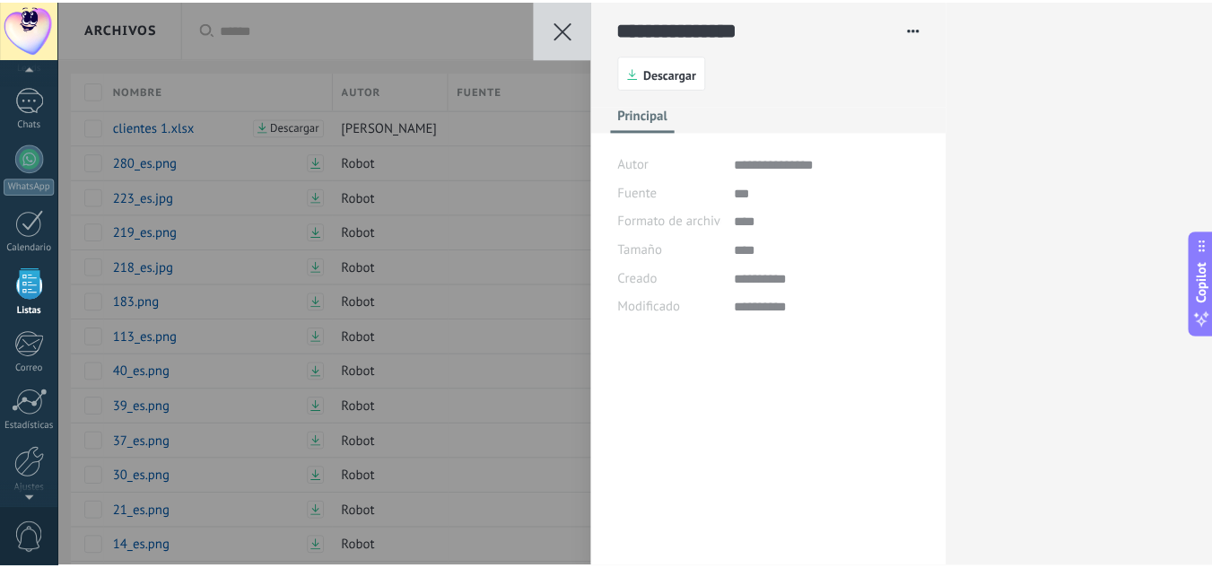
scroll to position [27, 0]
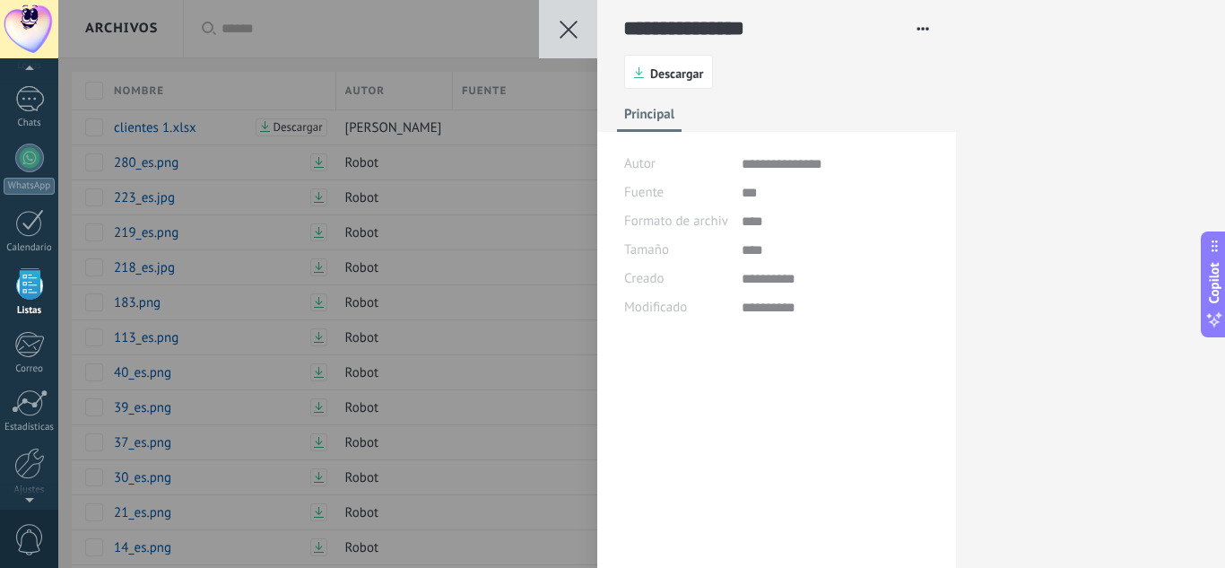
click at [225, 145] on div "**********" at bounding box center [641, 284] width 1167 height 568
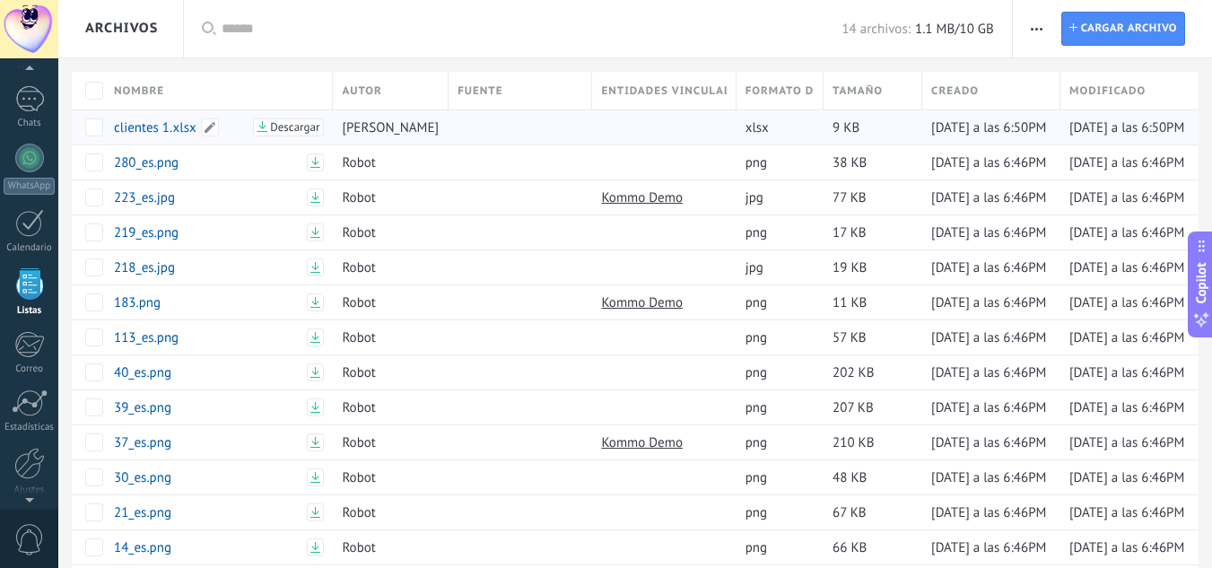
click at [294, 129] on span "Descargar" at bounding box center [294, 127] width 49 height 13
click at [204, 123] on span at bounding box center [210, 127] width 18 height 18
click at [225, 171] on span "Cancelar" at bounding box center [228, 168] width 46 height 16
click at [699, 49] on div "14 archivos: 1.1 MB/10 GB" at bounding box center [607, 28] width 771 height 57
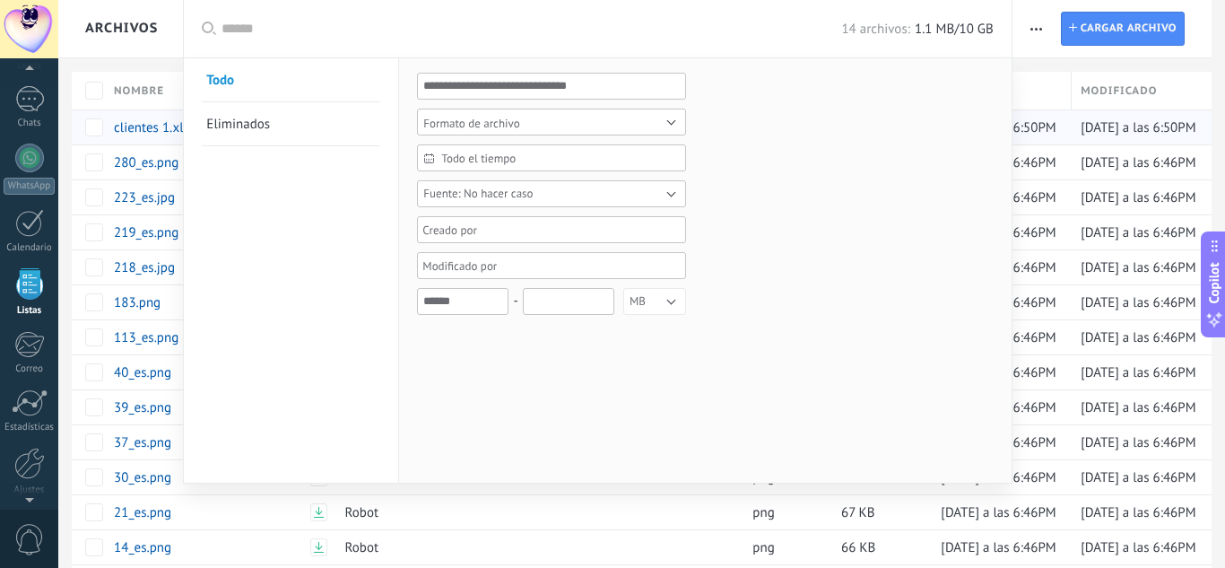
click at [629, 403] on div "Formato de archivo Seleccionar todo Limpiar jpg png OK Cancelar Todo el tiempo …" at bounding box center [705, 270] width 612 height 424
click at [1031, 65] on div at bounding box center [612, 284] width 1225 height 568
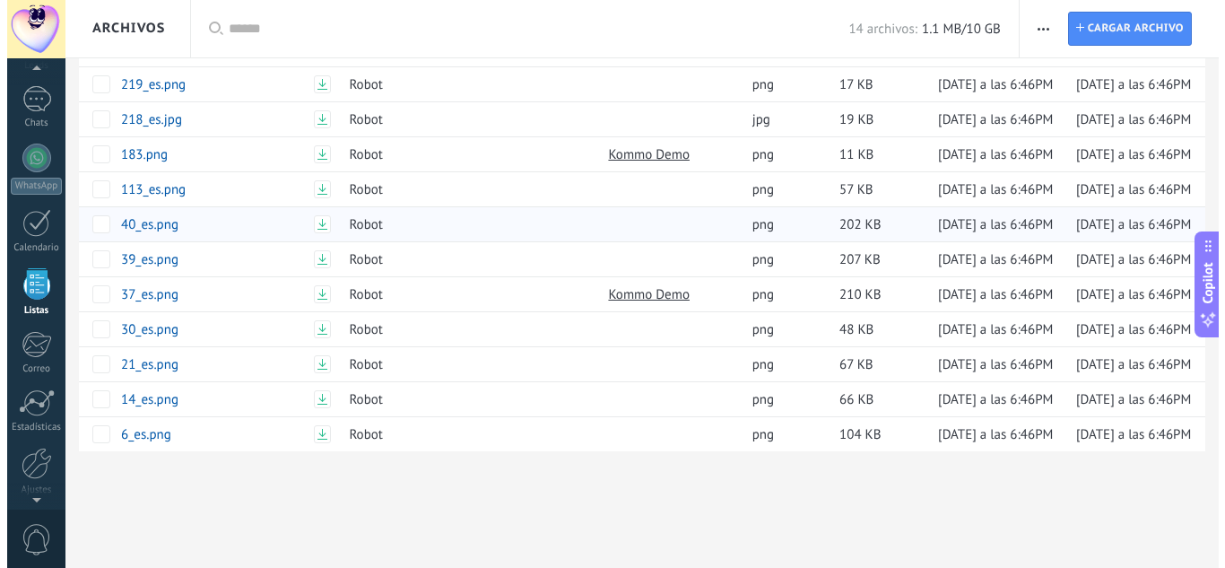
scroll to position [0, 0]
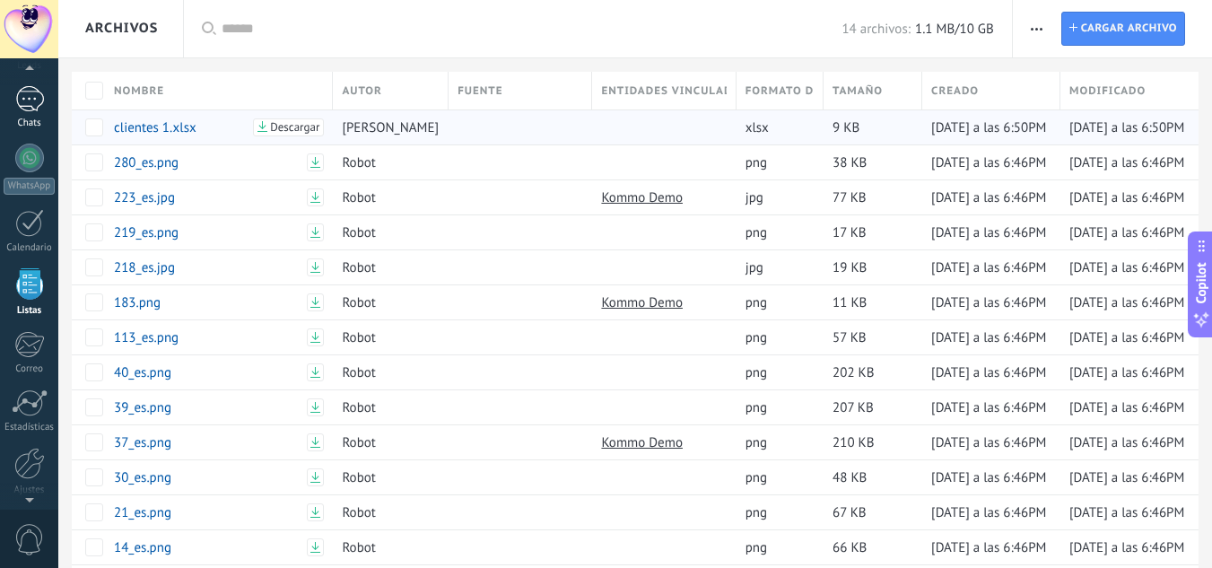
click at [48, 93] on link "1 Chats" at bounding box center [29, 107] width 58 height 43
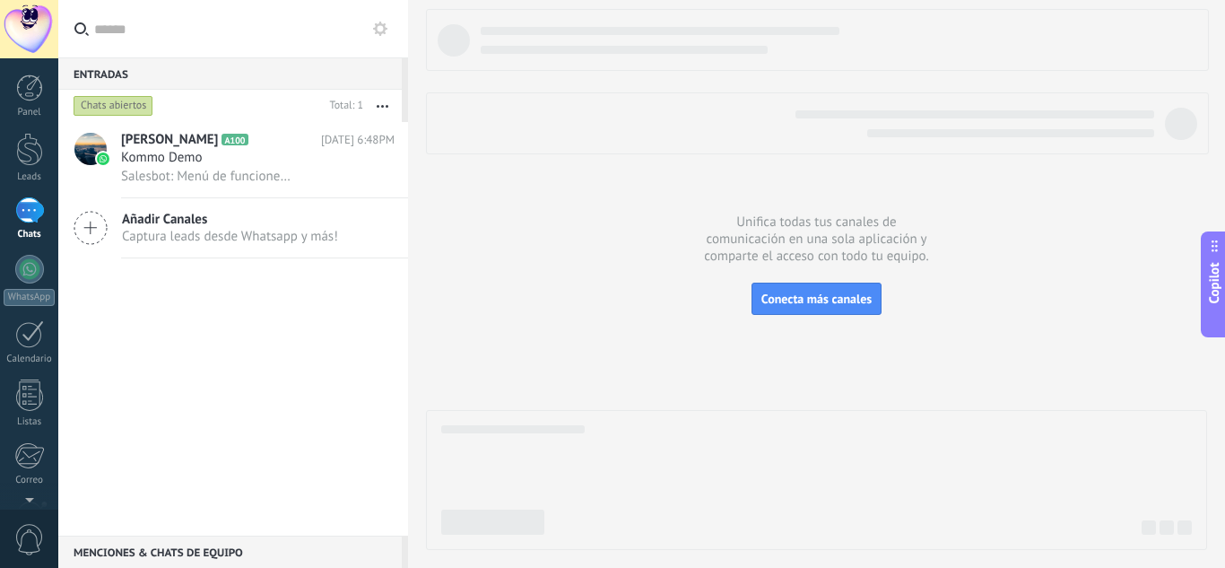
click at [163, 231] on span "Captura leads desde Whatsapp y más!" at bounding box center [230, 236] width 216 height 17
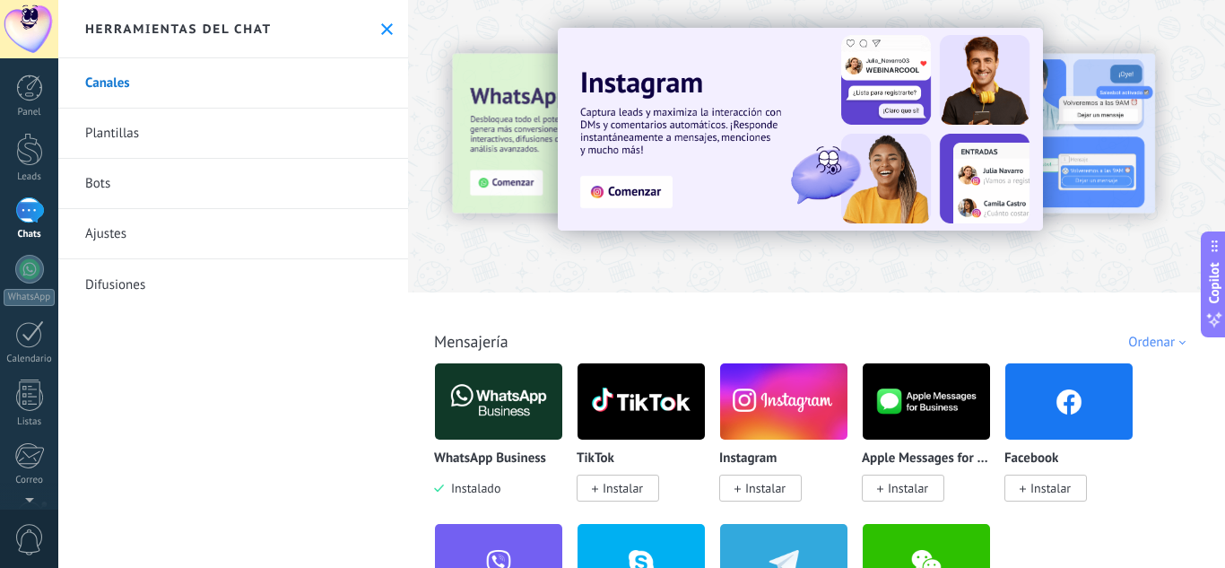
click at [476, 419] on img at bounding box center [498, 401] width 127 height 87
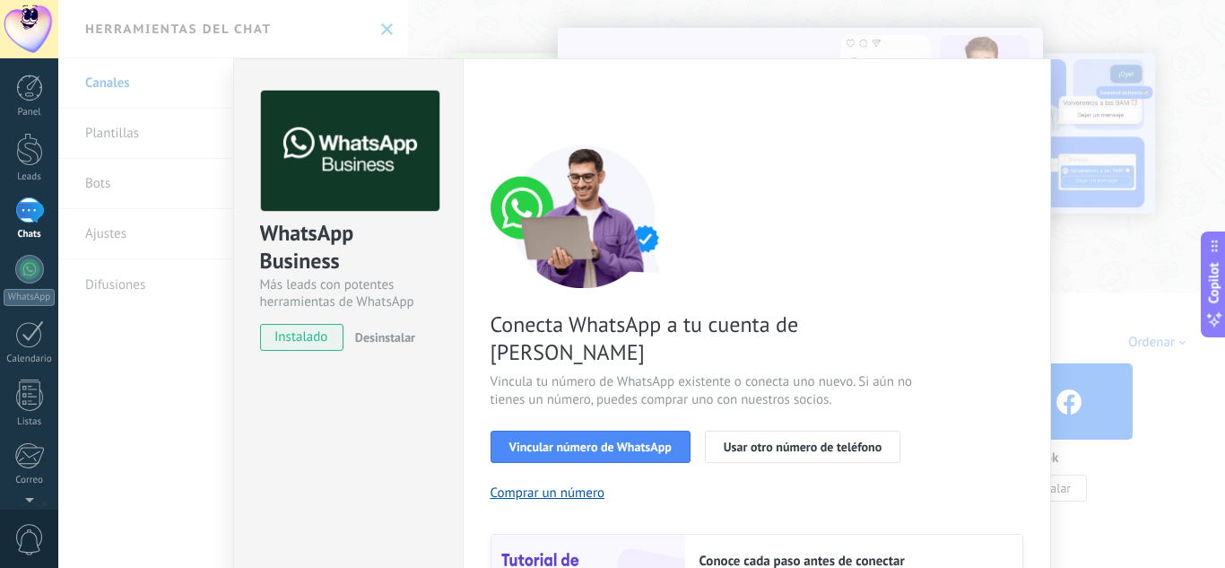
click at [381, 23] on div "WhatsApp Business Más leads con potentes herramientas de WhatsApp instalado Des…" at bounding box center [641, 284] width 1167 height 568
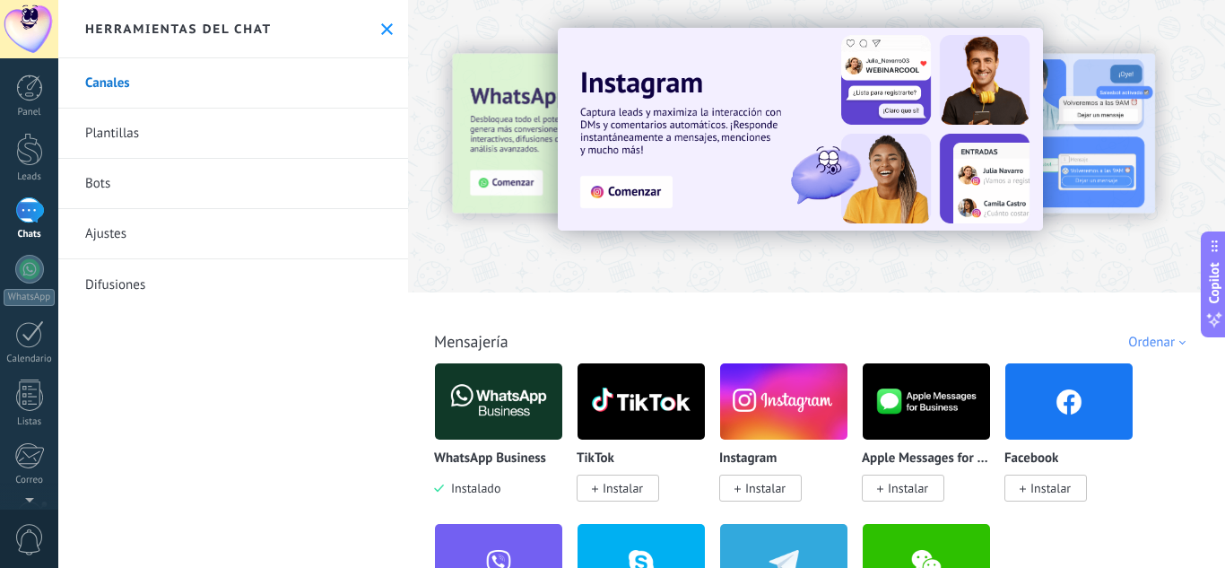
click at [381, 30] on use at bounding box center [387, 29] width 12 height 12
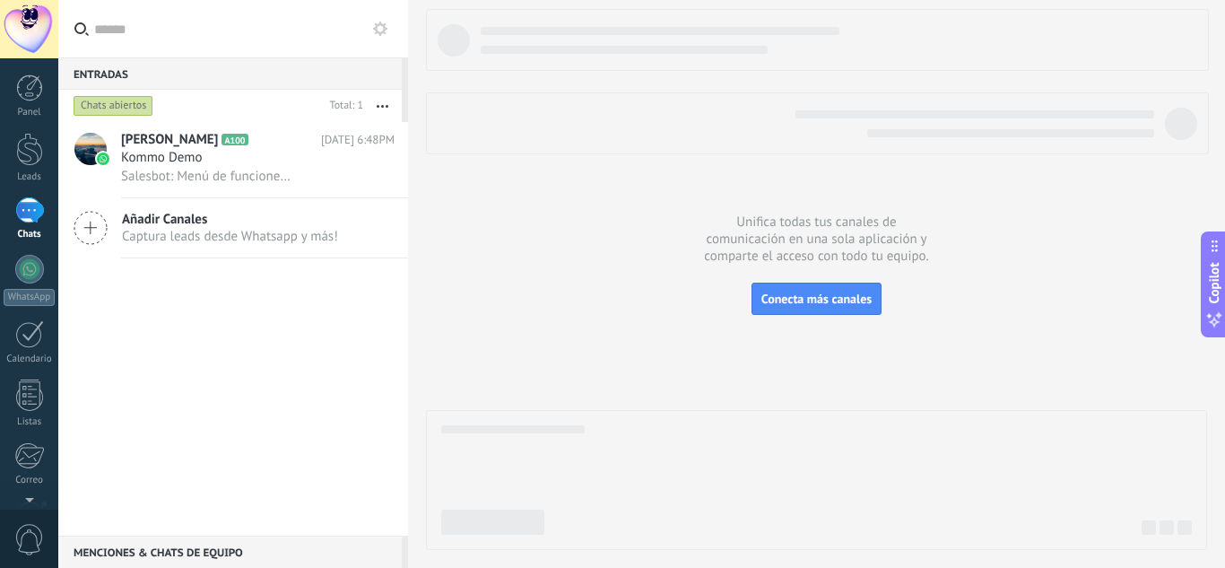
click at [97, 223] on icon at bounding box center [91, 228] width 34 height 34
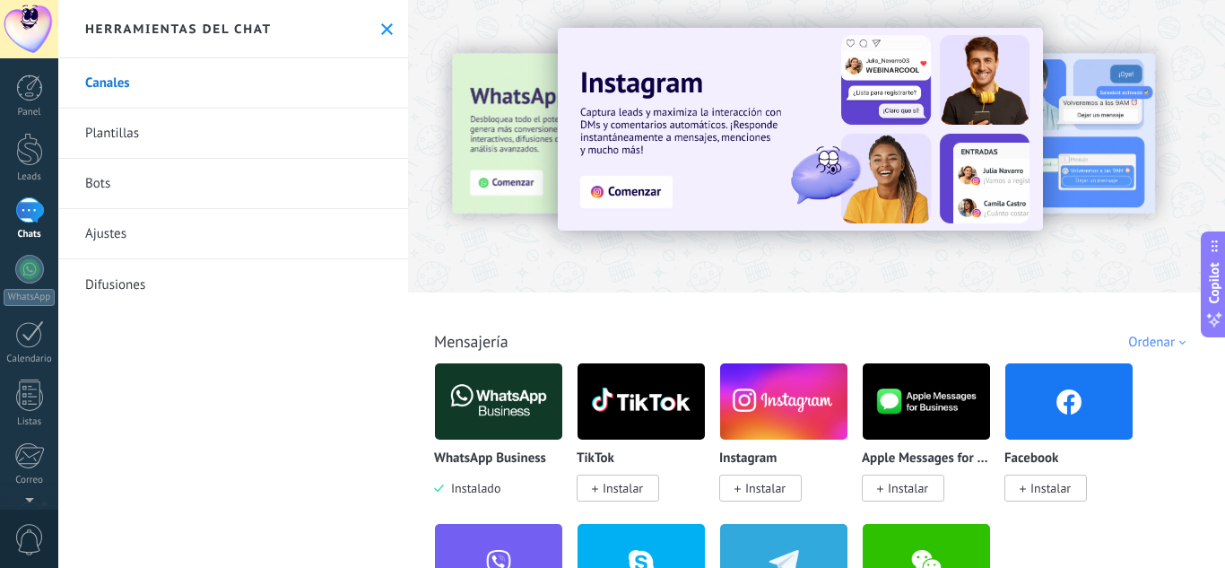
click at [219, 144] on link "Plantillas" at bounding box center [233, 134] width 350 height 50
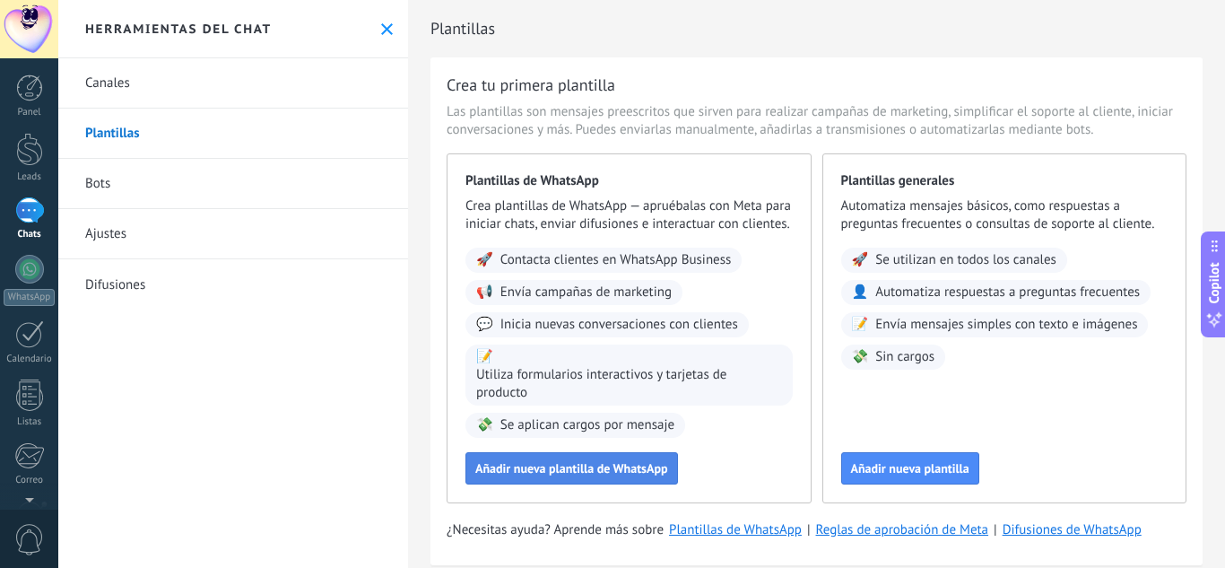
click at [598, 474] on span "Añadir nueva plantilla de WhatsApp" at bounding box center [571, 468] width 193 height 13
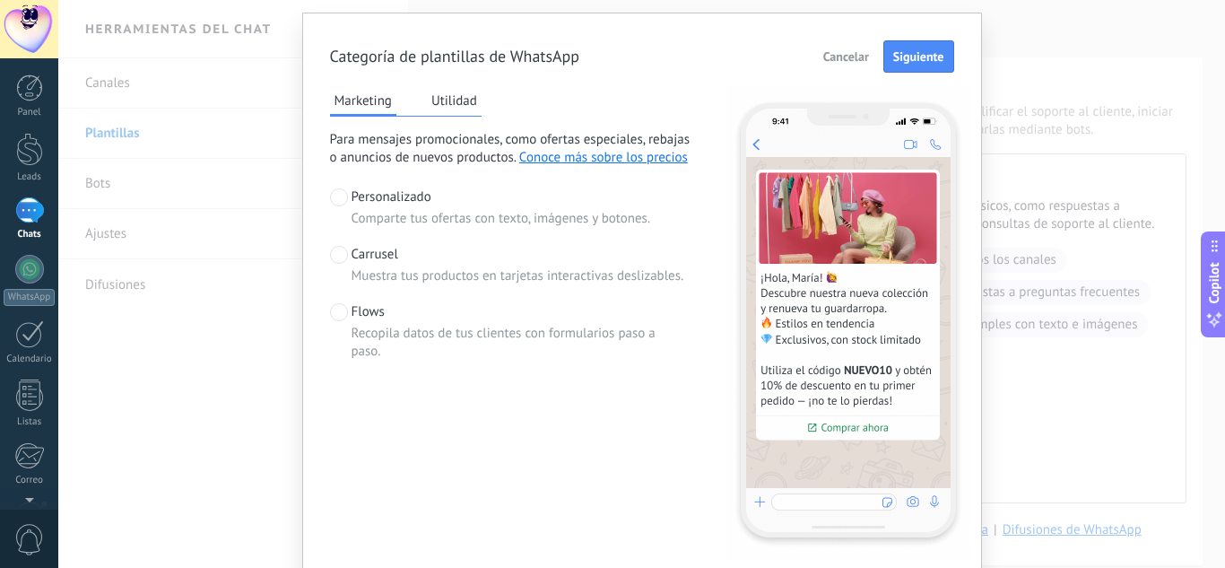
scroll to position [90, 0]
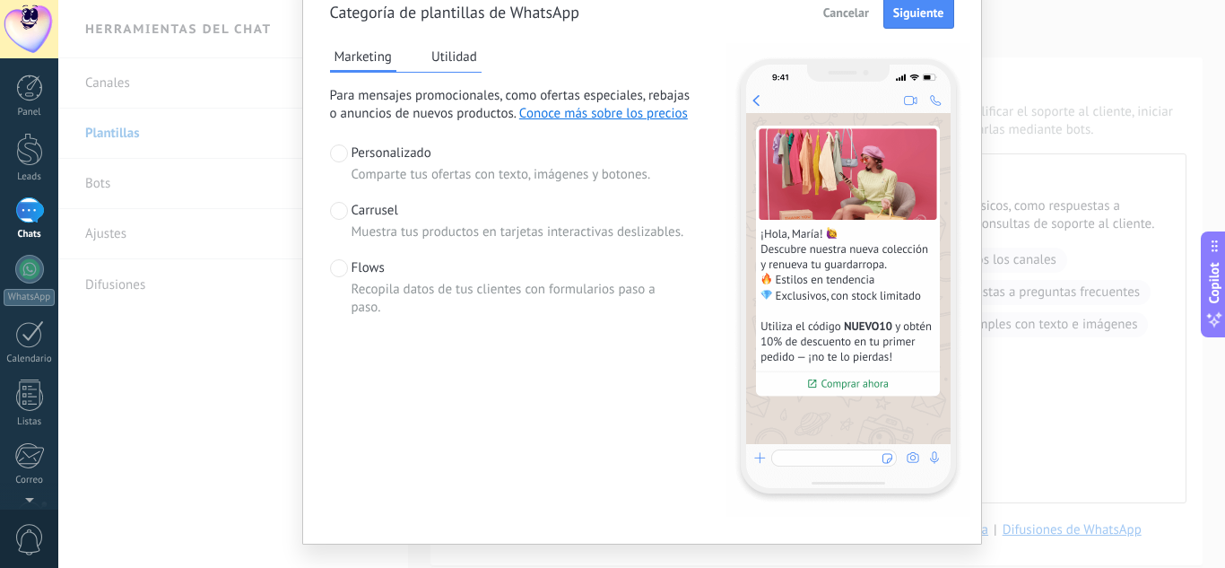
click at [336, 213] on span at bounding box center [339, 211] width 18 height 18
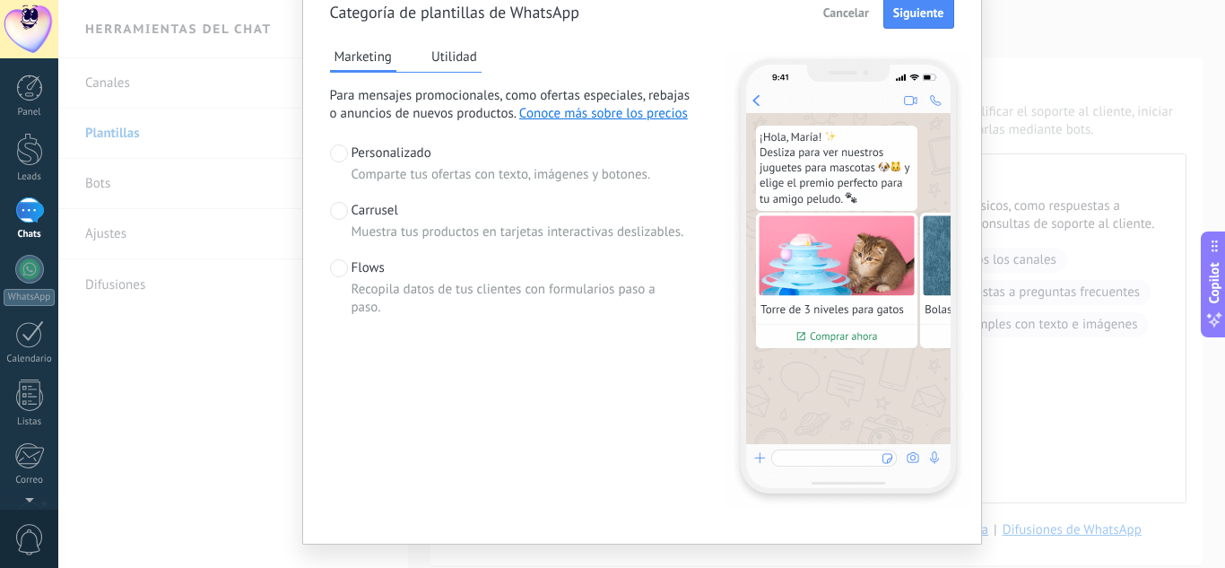
click at [336, 280] on label "Flows Recopila datos de tus clientes con formularios paso a paso." at bounding box center [509, 287] width 359 height 57
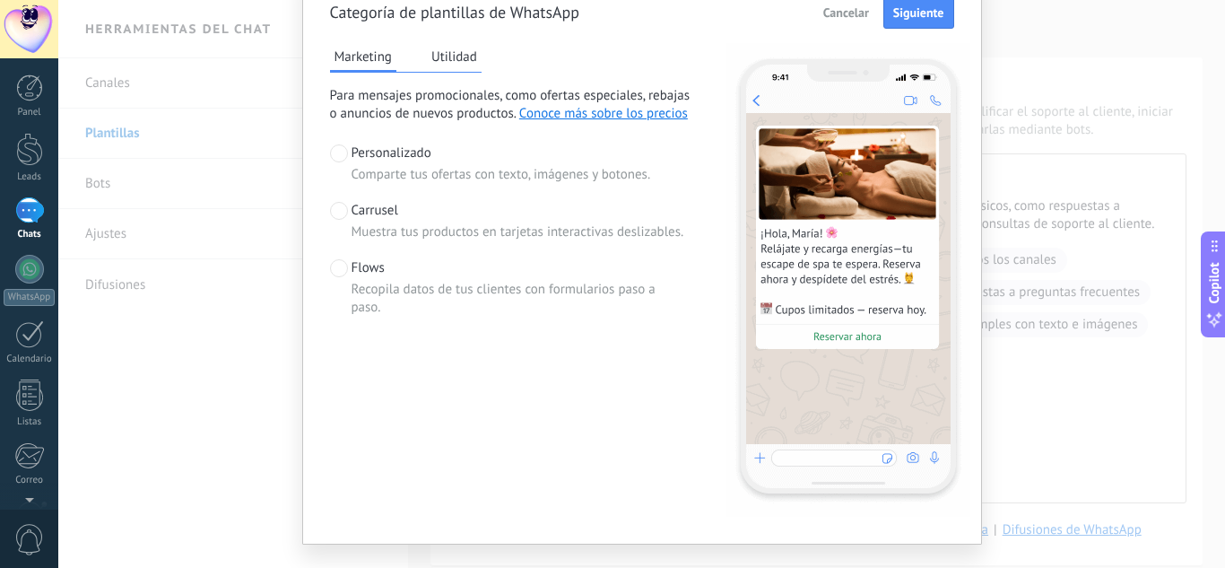
click at [345, 155] on label "Personalizado Comparte tus ofertas con texto, imágenes y botones." at bounding box center [490, 163] width 321 height 39
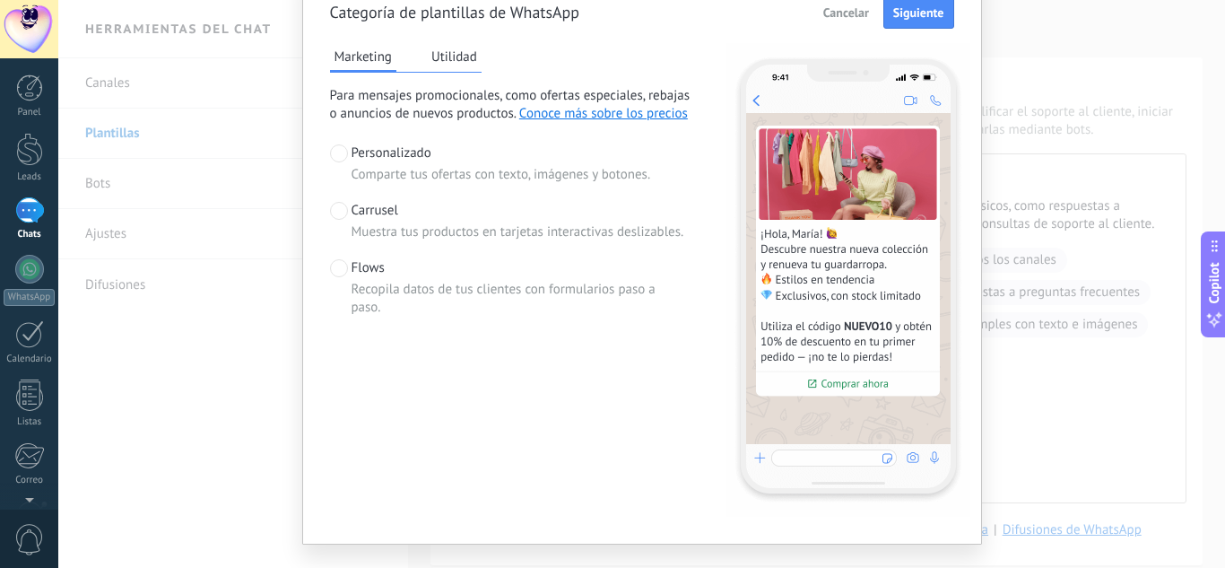
click at [457, 62] on button "Utilidad" at bounding box center [454, 56] width 55 height 27
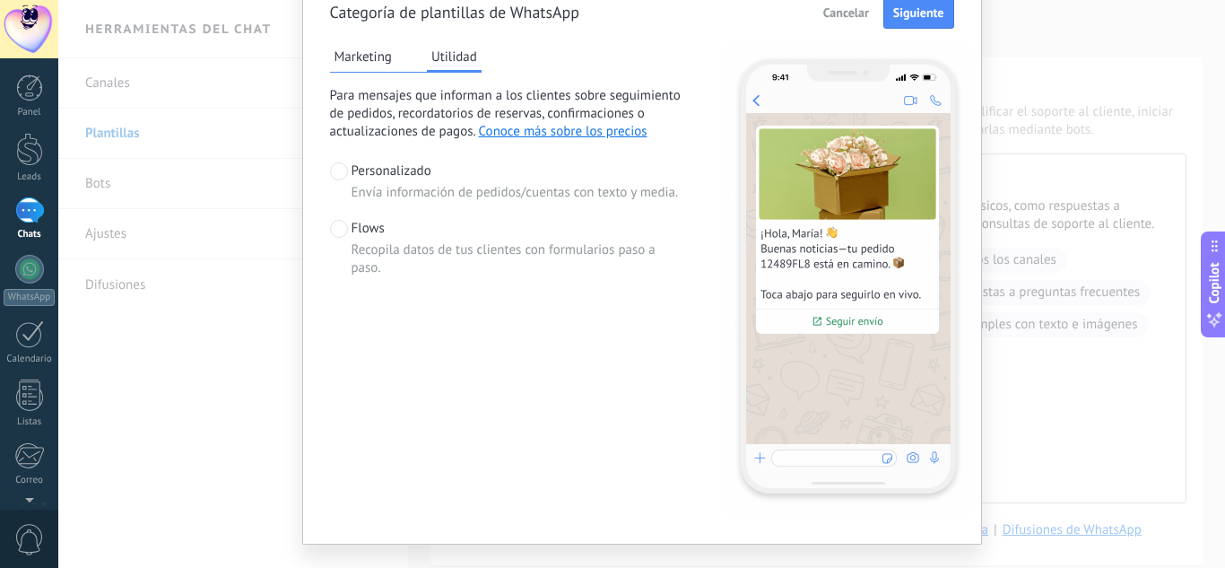
click at [358, 63] on button "Marketing" at bounding box center [363, 56] width 66 height 27
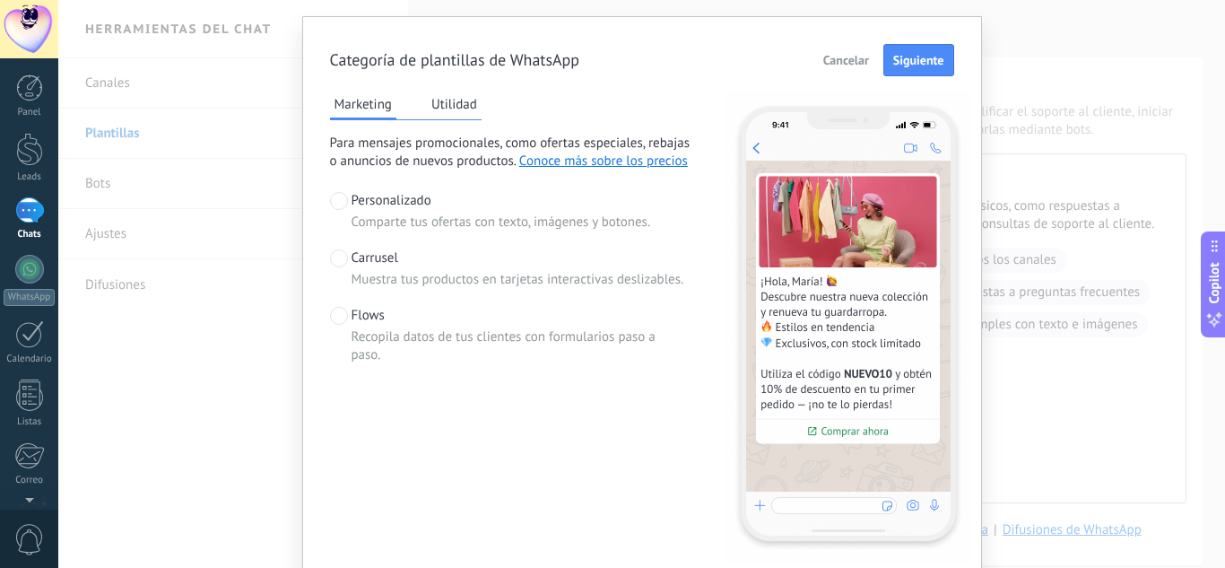
scroll to position [0, 0]
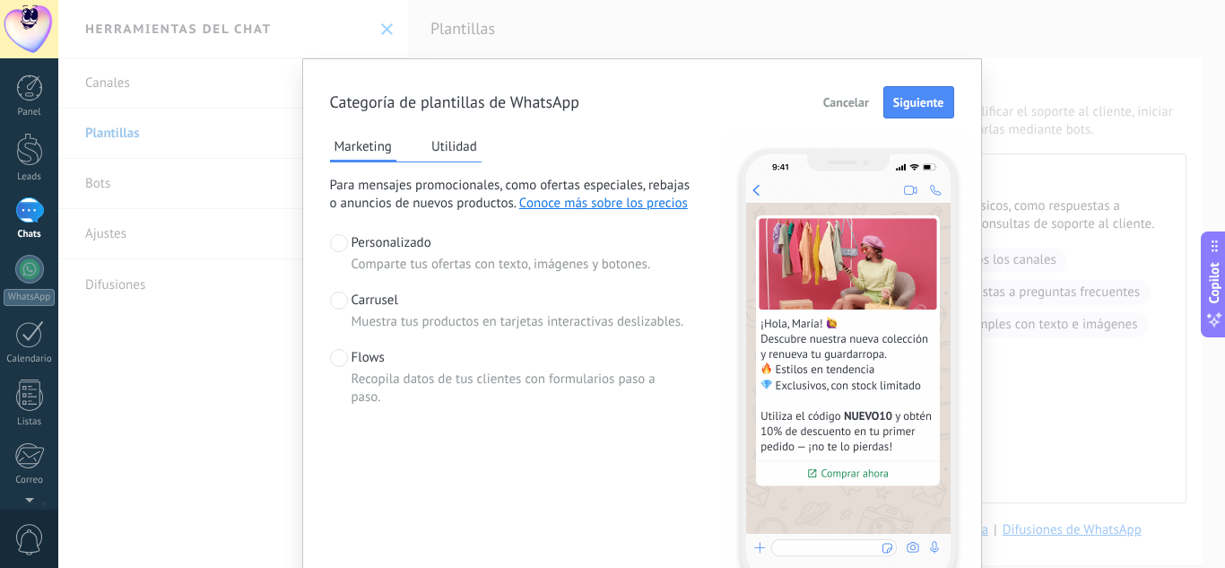
click at [431, 151] on button "Utilidad" at bounding box center [454, 146] width 55 height 27
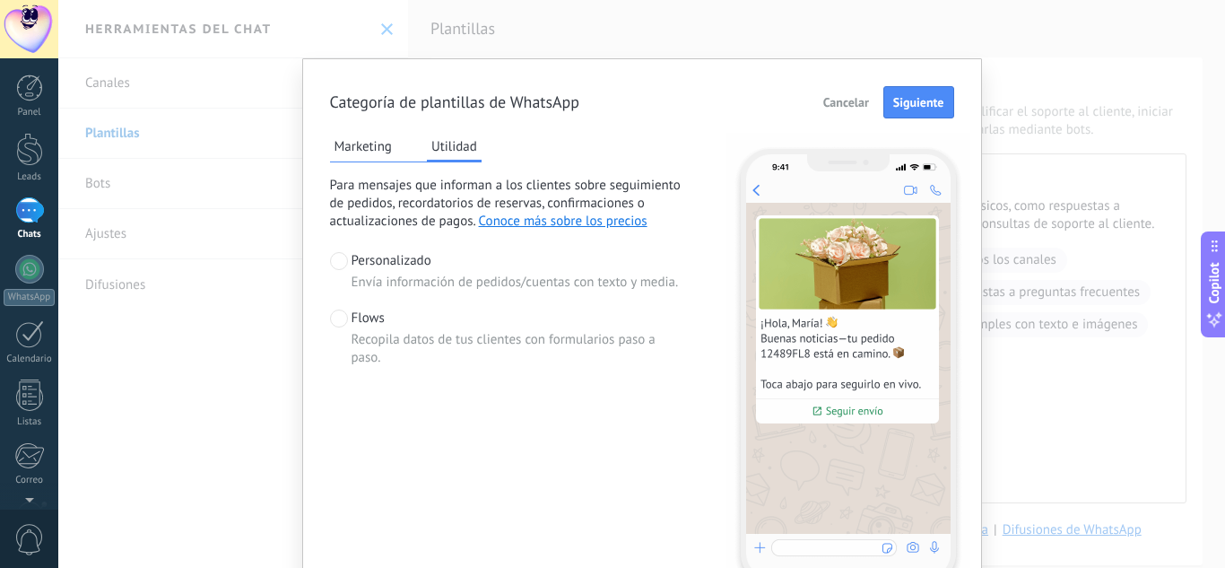
click at [326, 155] on div "Categoría [PERSON_NAME] de WhatsApp Cancelar Siguiente Marketing Utilidad Para …" at bounding box center [642, 346] width 680 height 576
click at [344, 152] on button "Marketing" at bounding box center [363, 146] width 66 height 27
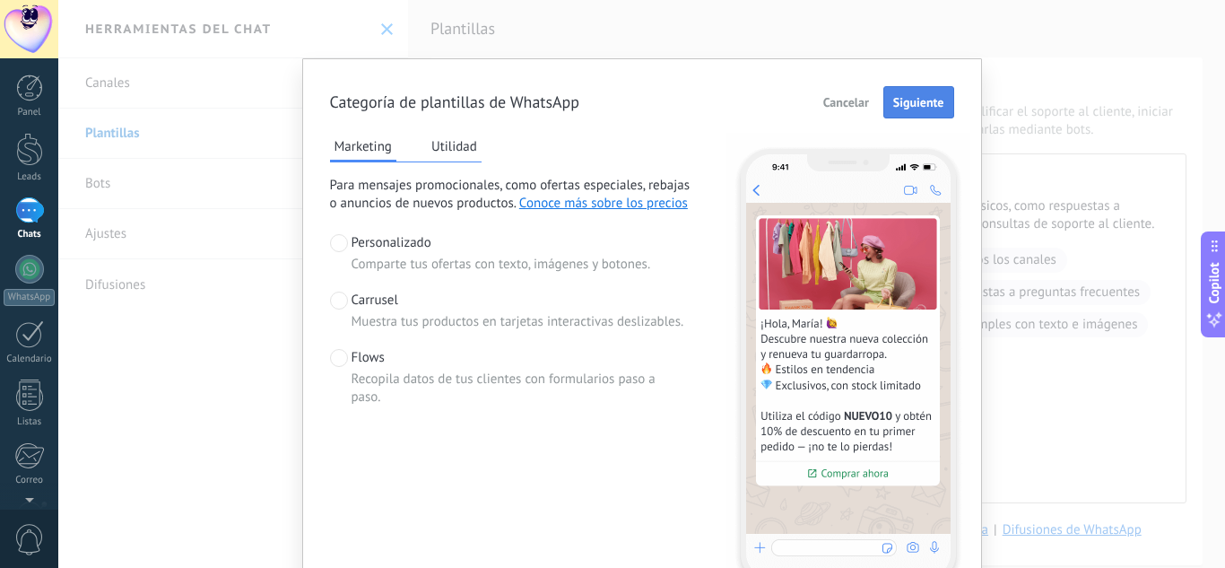
click at [942, 110] on button "Siguiente" at bounding box center [918, 102] width 71 height 32
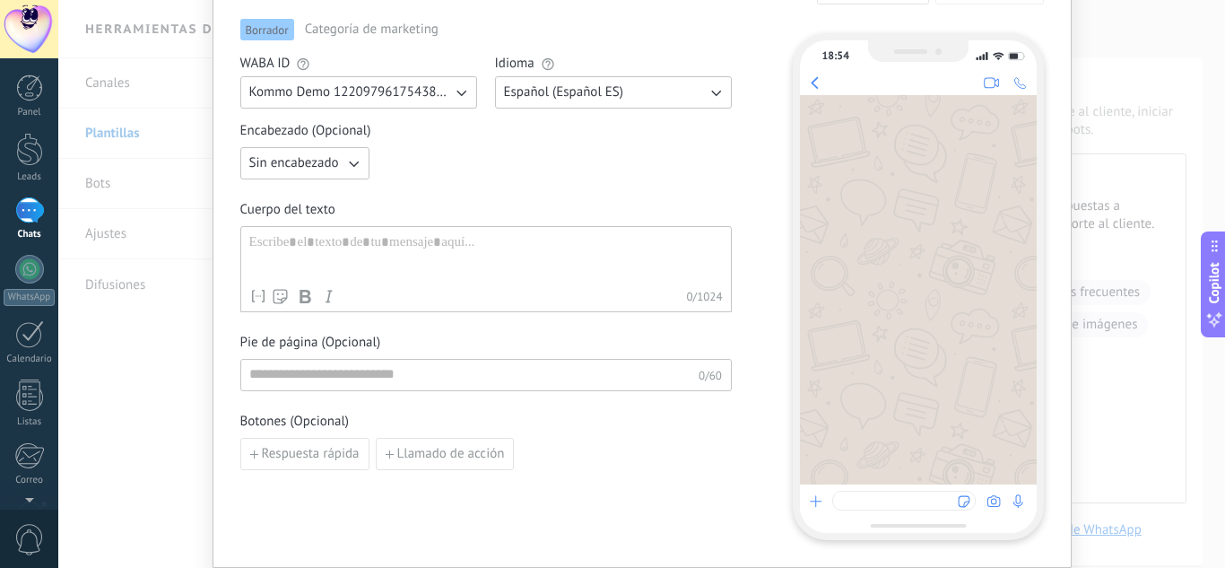
scroll to position [83, 0]
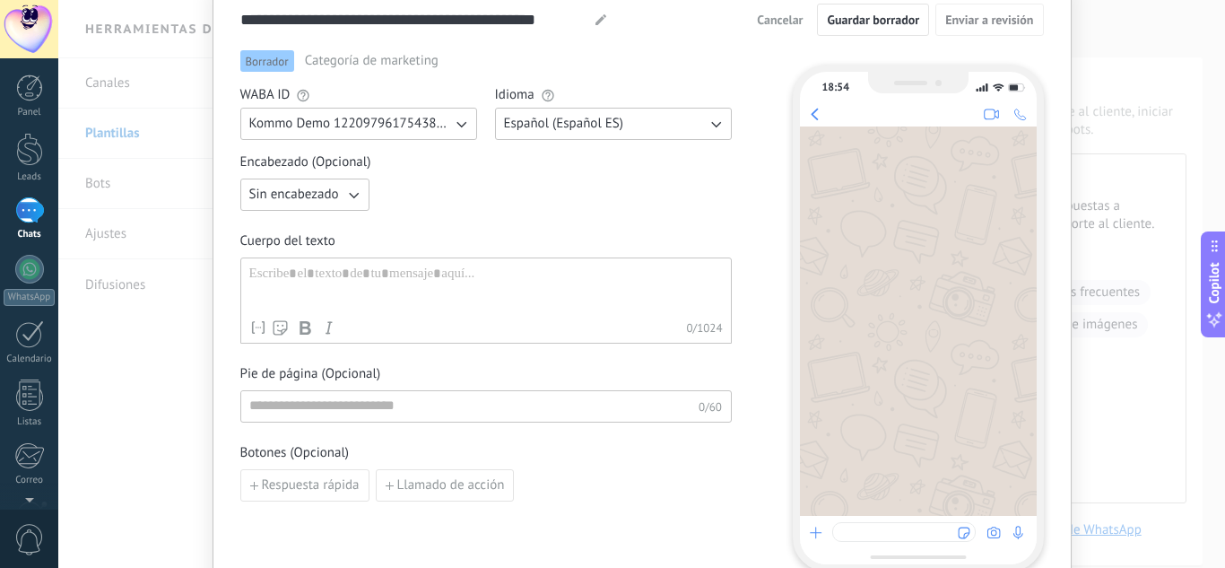
click at [308, 203] on span "Sin encabezado" at bounding box center [294, 195] width 90 height 18
click at [296, 221] on li "Texto" at bounding box center [299, 225] width 139 height 30
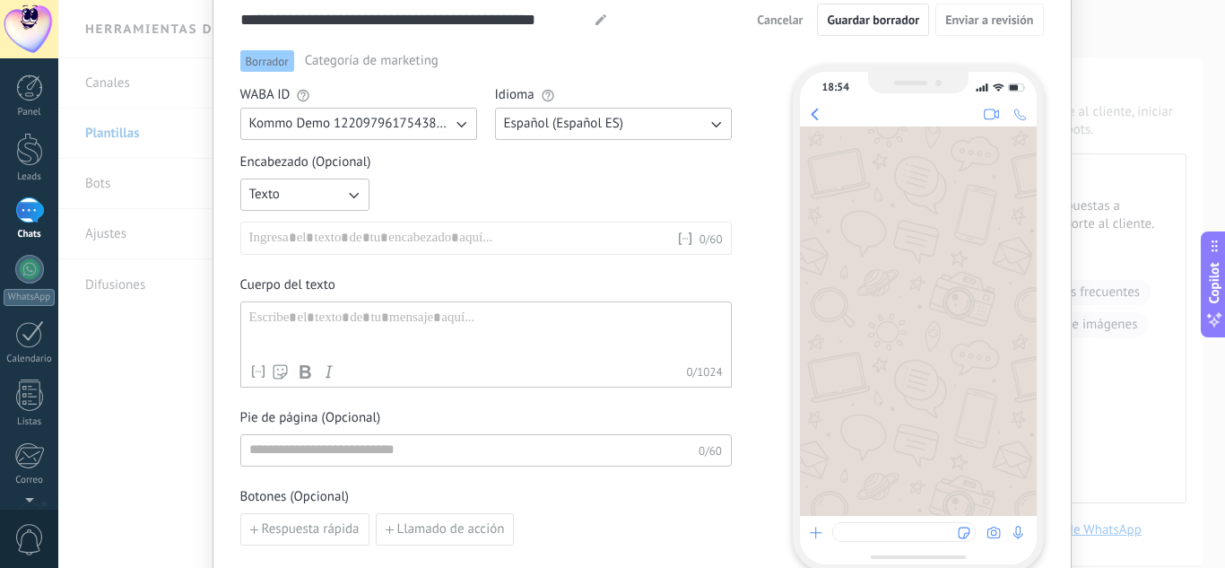
click at [309, 190] on button "Texto" at bounding box center [304, 194] width 129 height 32
click at [301, 206] on li "Sin encabezado" at bounding box center [299, 194] width 139 height 30
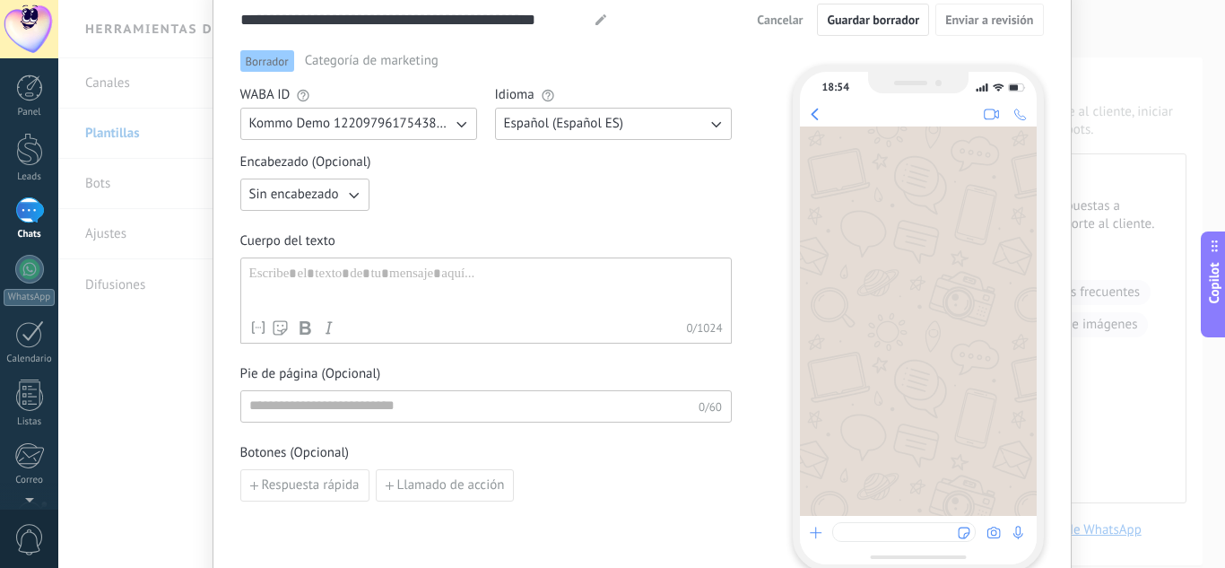
click at [302, 274] on div at bounding box center [486, 288] width 474 height 46
paste div
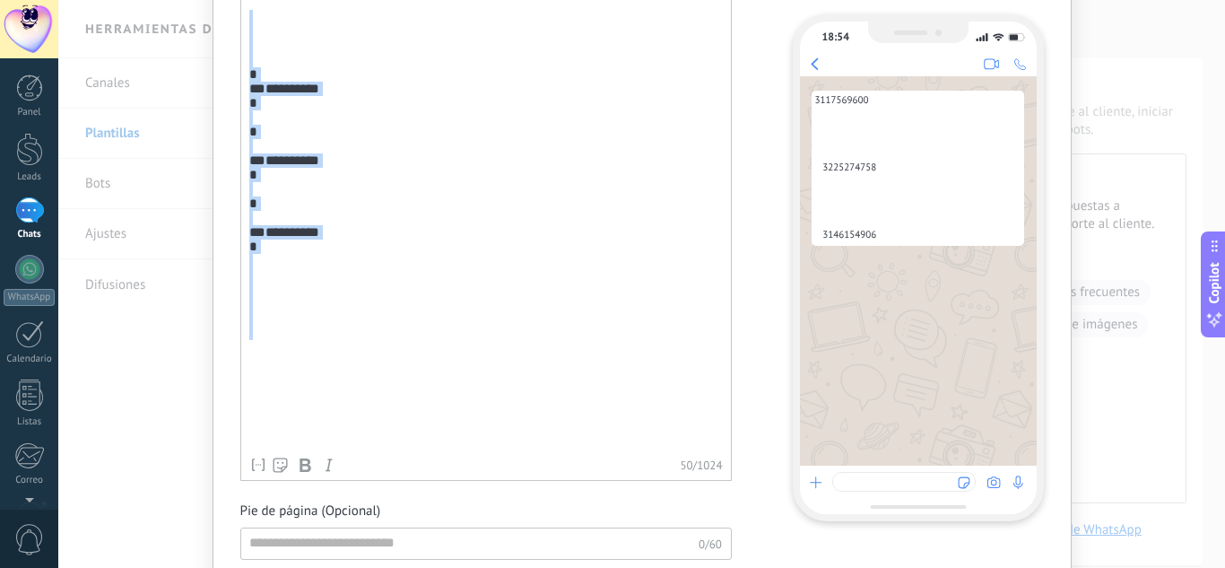
scroll to position [698, 0]
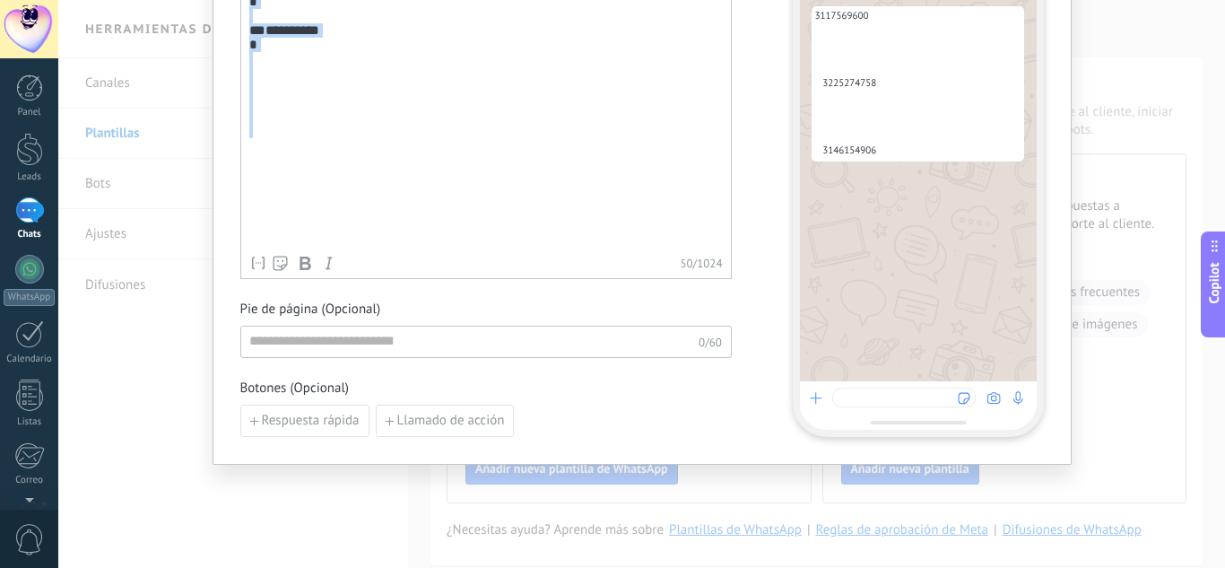
drag, startPoint x: 249, startPoint y: 295, endPoint x: 492, endPoint y: 555, distance: 355.4
click at [493, 561] on div "**********" at bounding box center [641, 284] width 1167 height 568
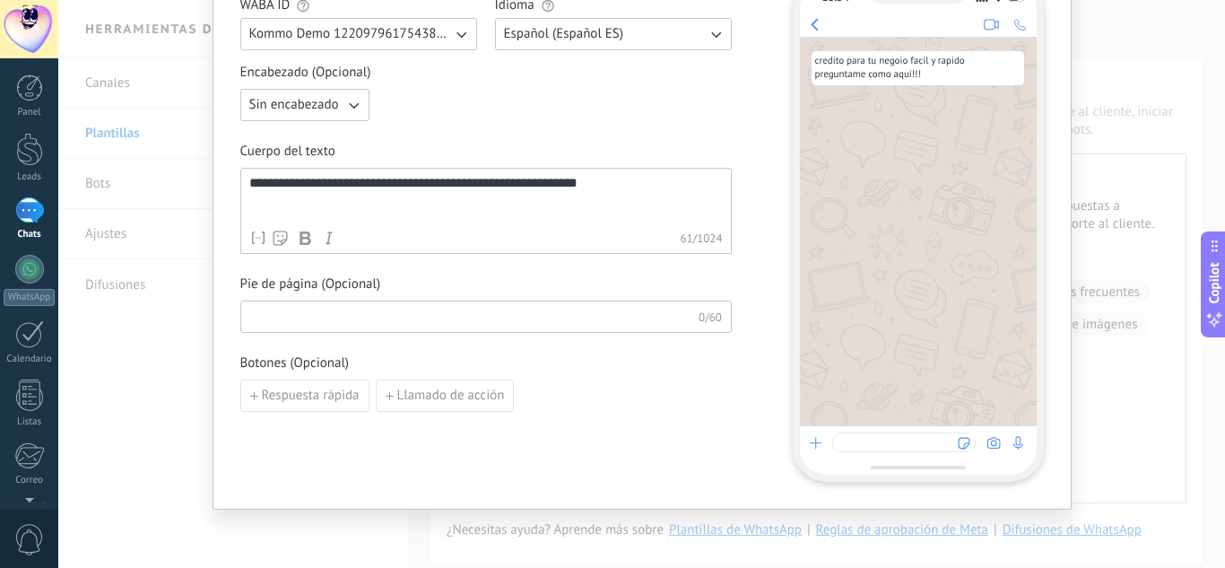
click at [529, 320] on input at bounding box center [469, 315] width 457 height 29
click at [308, 400] on span "Respuesta rápida" at bounding box center [311, 395] width 98 height 13
click at [361, 403] on input at bounding box center [336, 394] width 191 height 29
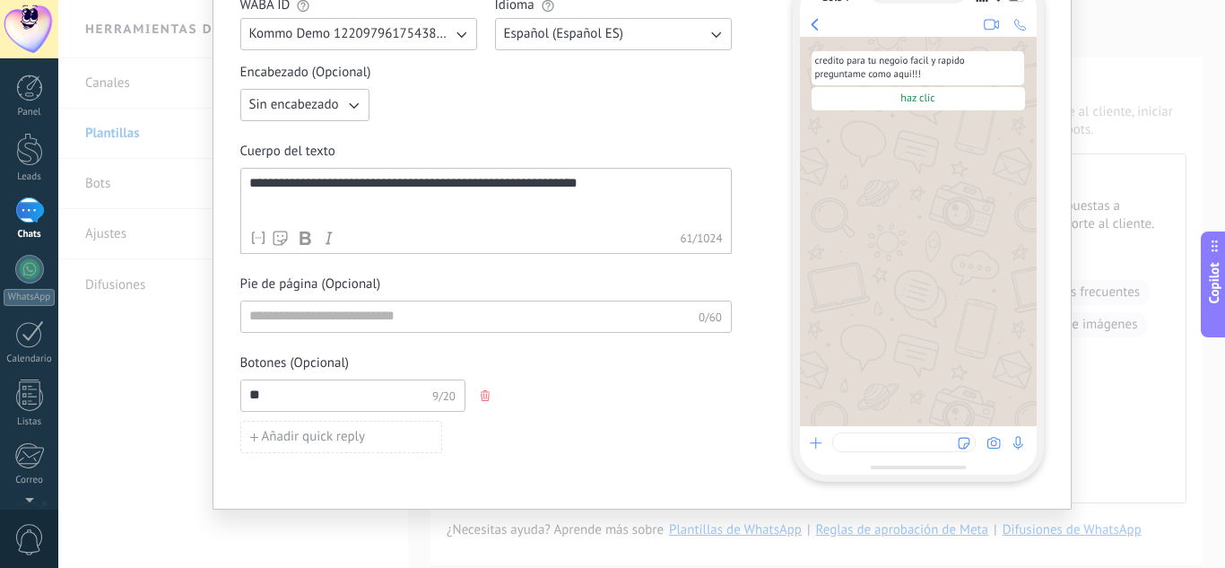
type input "*"
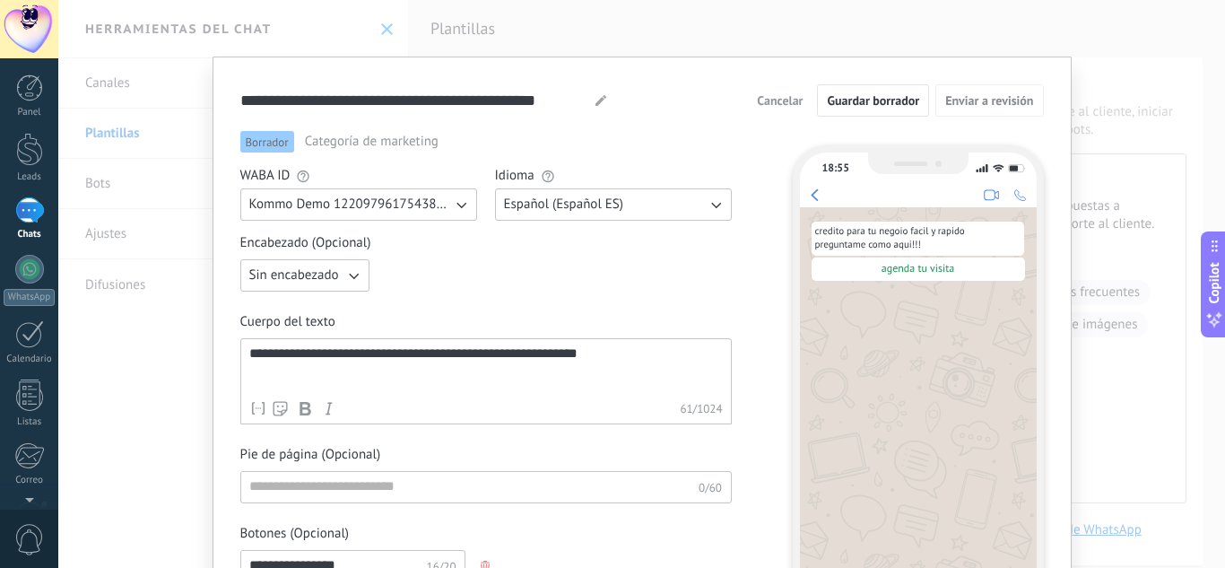
scroll to position [0, 0]
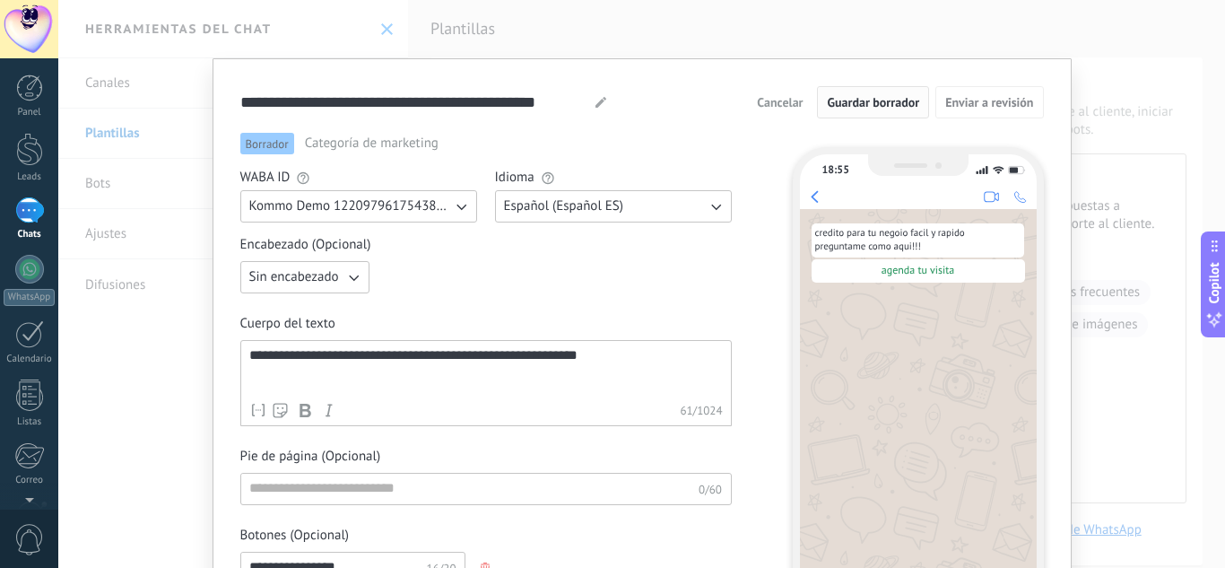
type input "**********"
click at [886, 102] on span "Guardar borrador" at bounding box center [873, 102] width 92 height 13
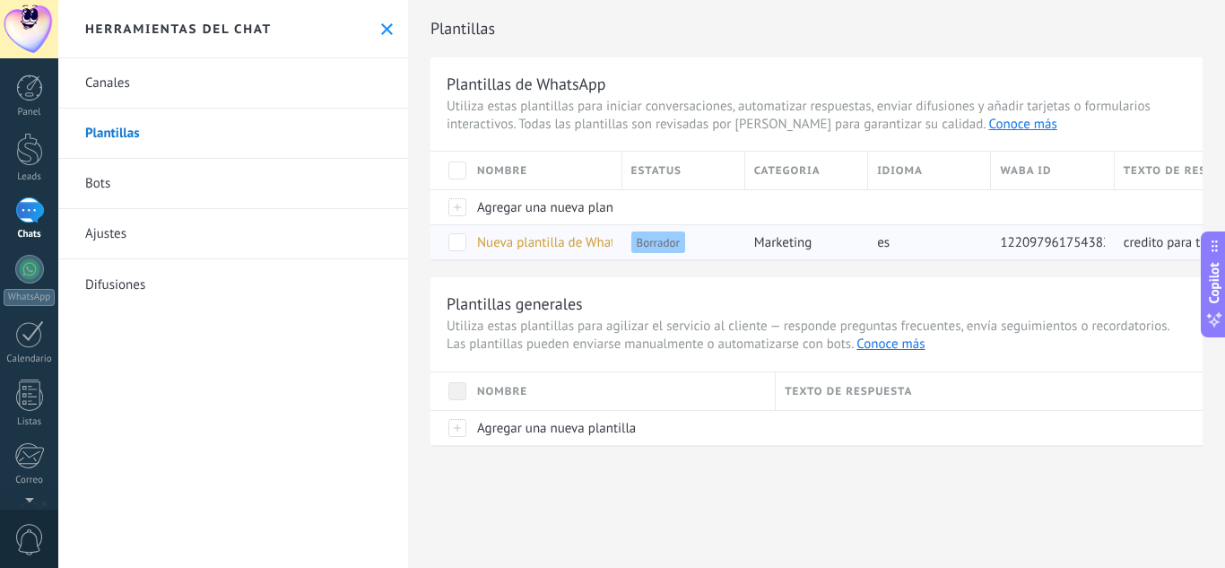
click at [463, 246] on span at bounding box center [457, 242] width 18 height 18
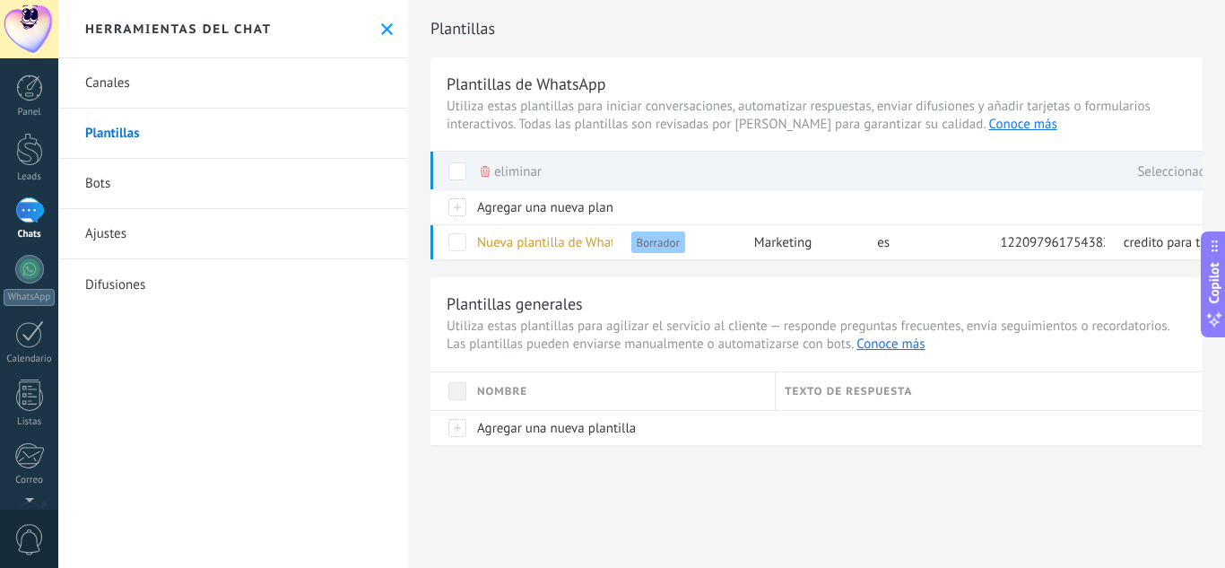
drag, startPoint x: 565, startPoint y: 243, endPoint x: 340, endPoint y: 293, distance: 230.7
click at [340, 293] on link "Difusiones" at bounding box center [233, 284] width 350 height 50
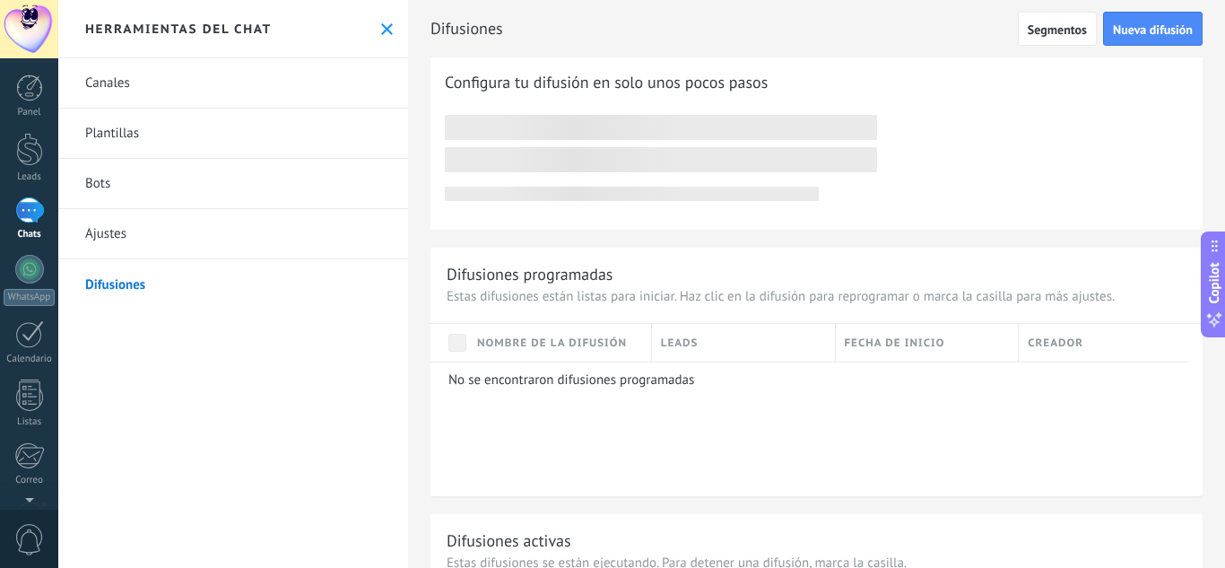
click at [180, 180] on link "Bots" at bounding box center [233, 184] width 350 height 50
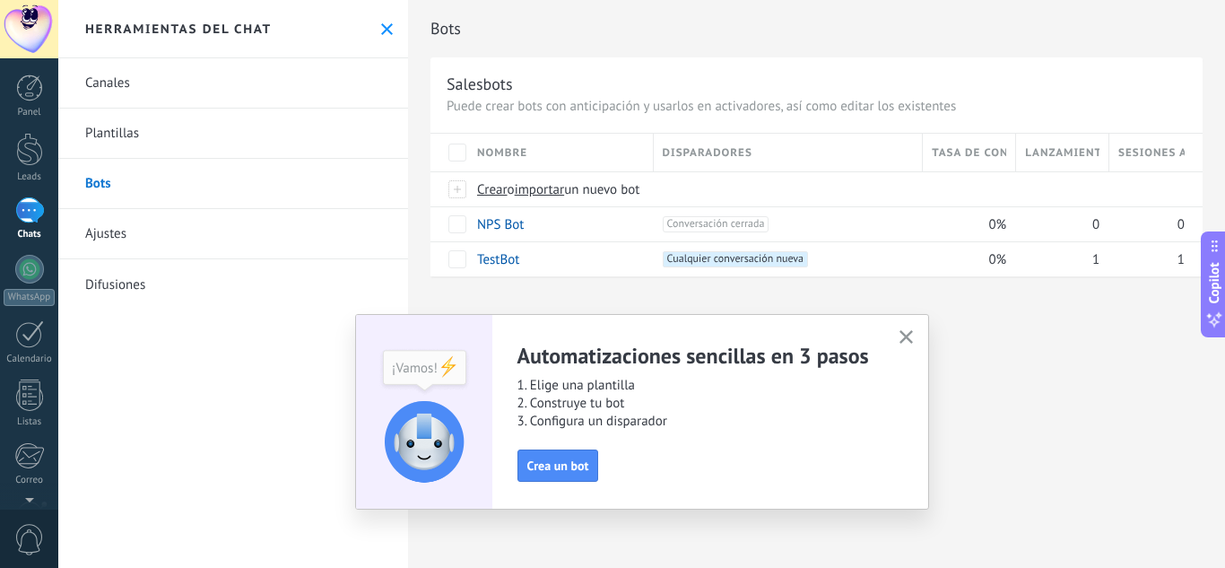
click at [158, 228] on link "Ajustes" at bounding box center [233, 234] width 350 height 50
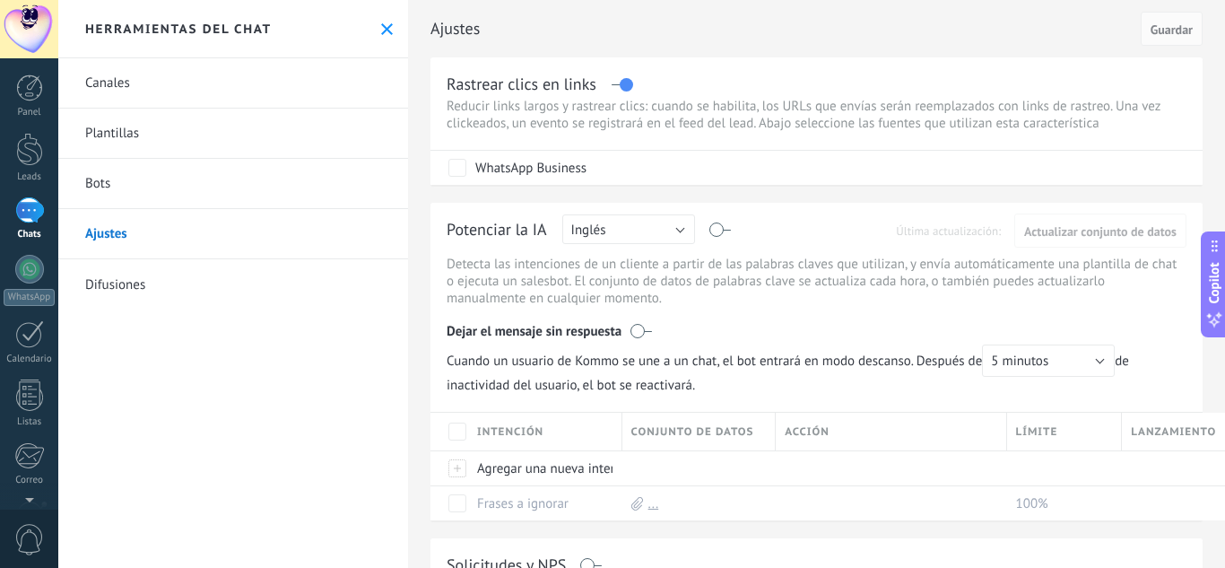
click at [174, 275] on link "Difusiones" at bounding box center [233, 284] width 350 height 50
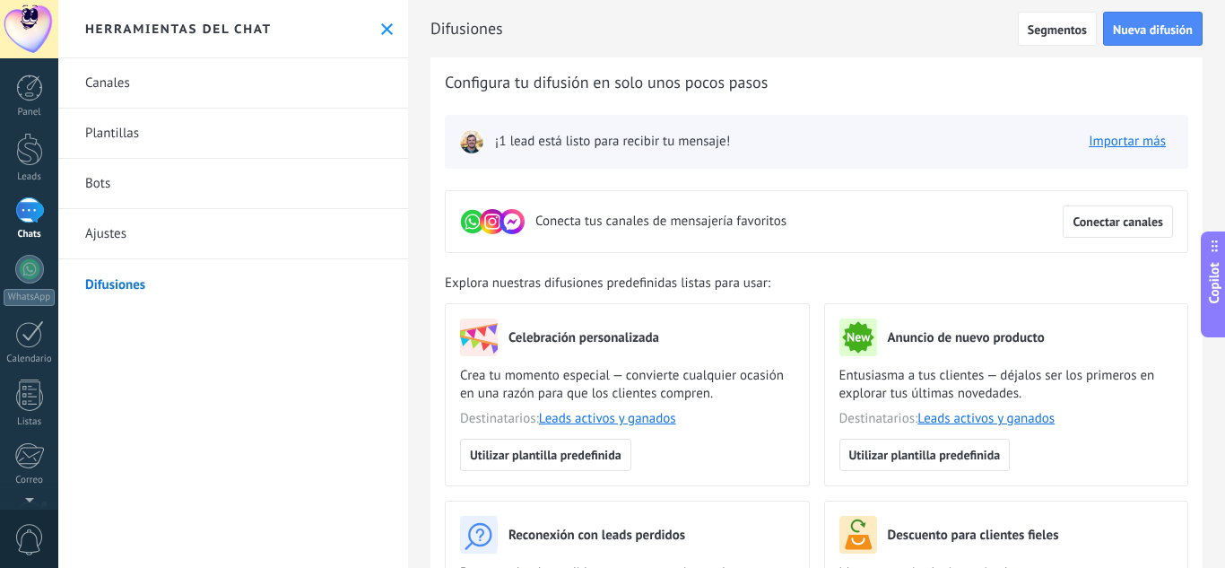
scroll to position [179, 0]
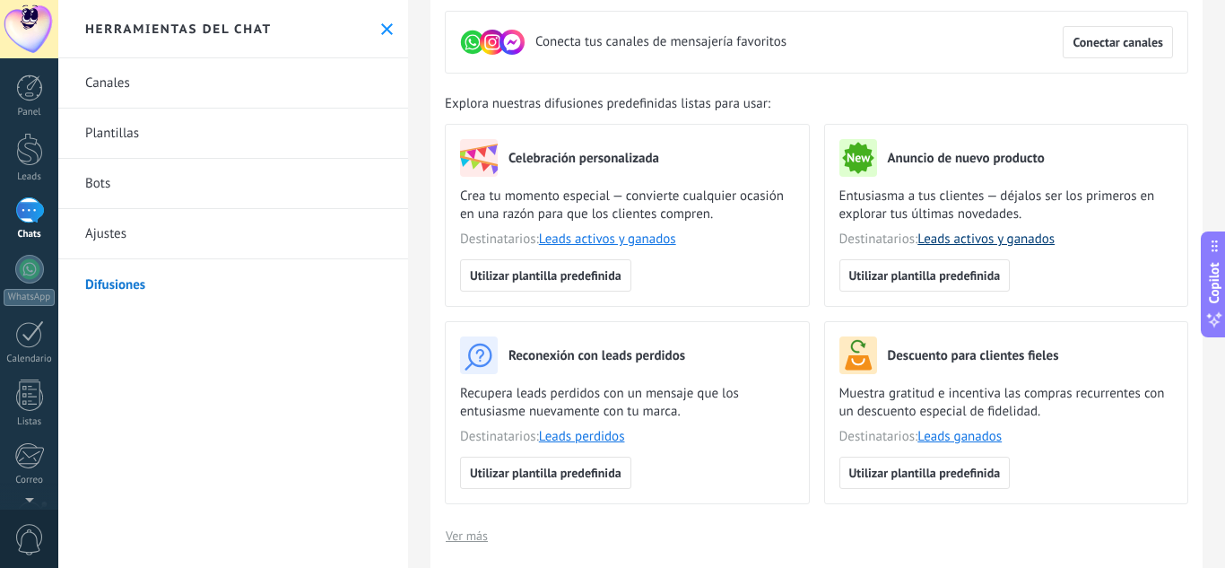
click at [962, 235] on link "Leads activos y ganados" at bounding box center [986, 239] width 137 height 17
